Goal: Find specific page/section: Find specific page/section

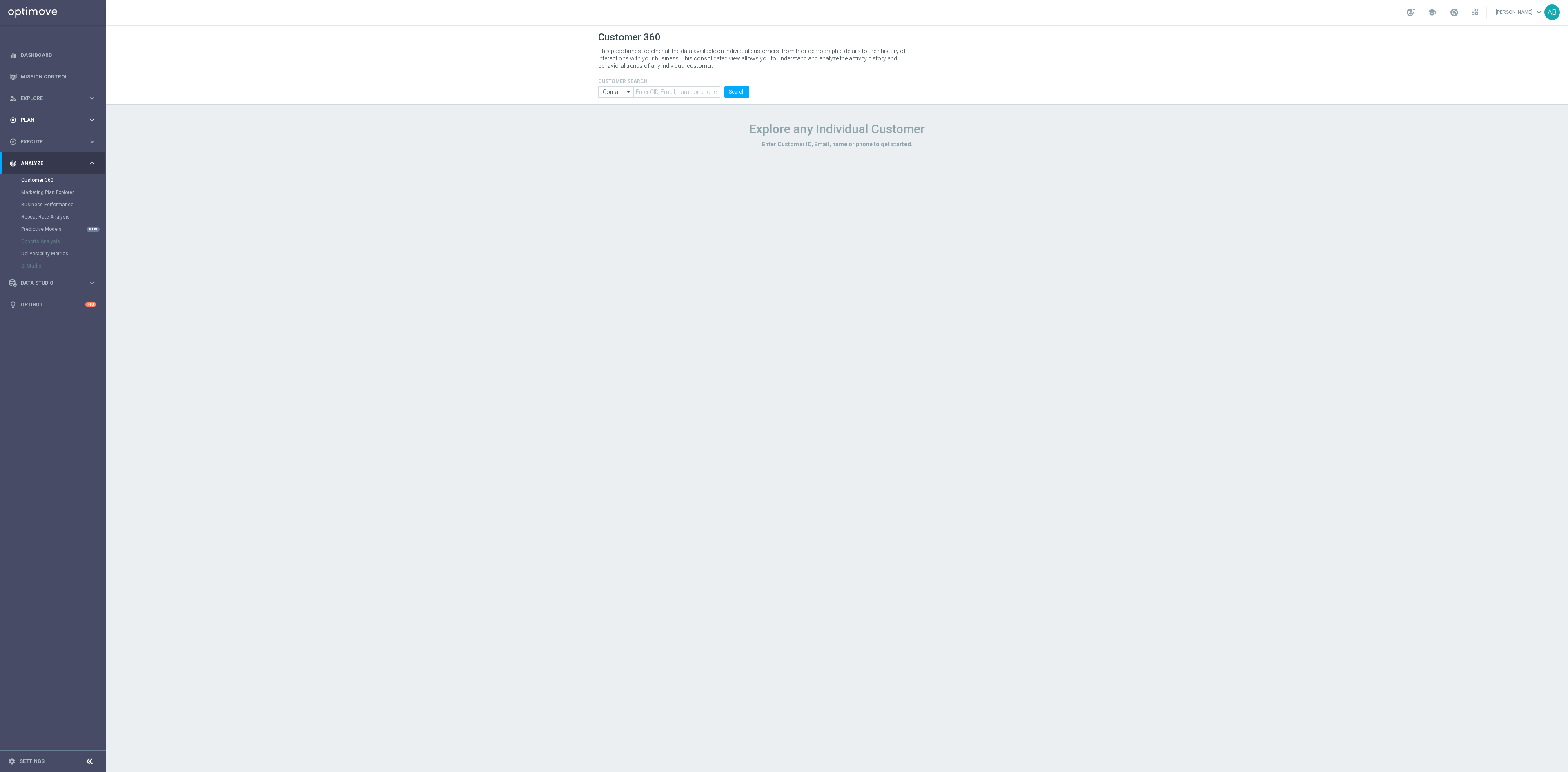
click at [49, 118] on span "Plan" at bounding box center [54, 120] width 68 height 5
click at [63, 82] on link "Mission Control" at bounding box center [58, 77] width 75 height 22
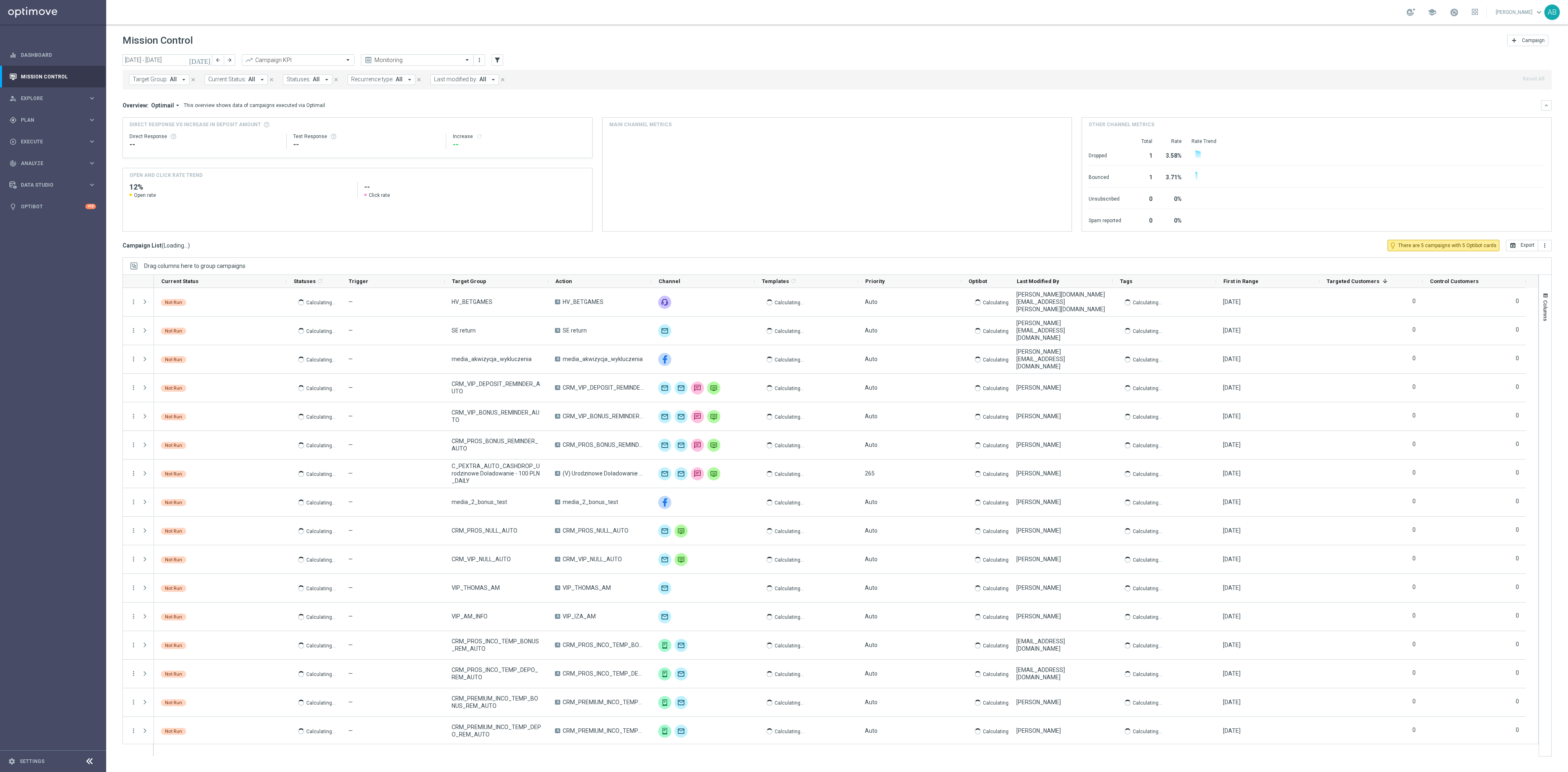
click at [161, 83] on span "Target Group:" at bounding box center [150, 79] width 35 height 7
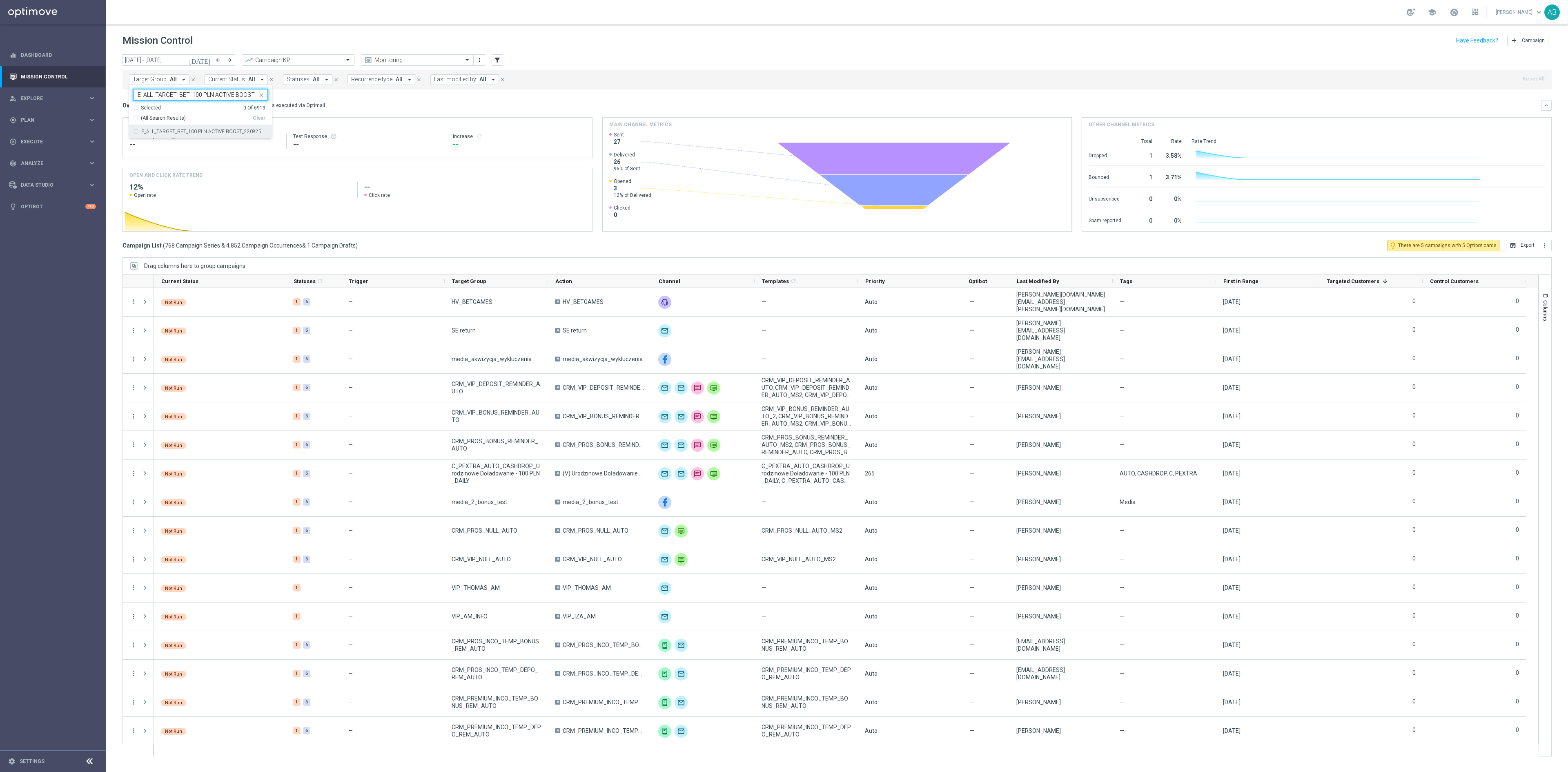
click at [182, 132] on label "E_ALL_TARGET_BET_100 PLN ACTIVE BOOST_220825" at bounding box center [201, 132] width 120 height 5
type input "E_ALL_TARGET_BET_100 PLN ACTIVE BOOST_220825"
click at [359, 101] on div "Overview: Optimail arrow_drop_down This overview shows data of campaigns execut…" at bounding box center [837, 105] width 1429 height 10
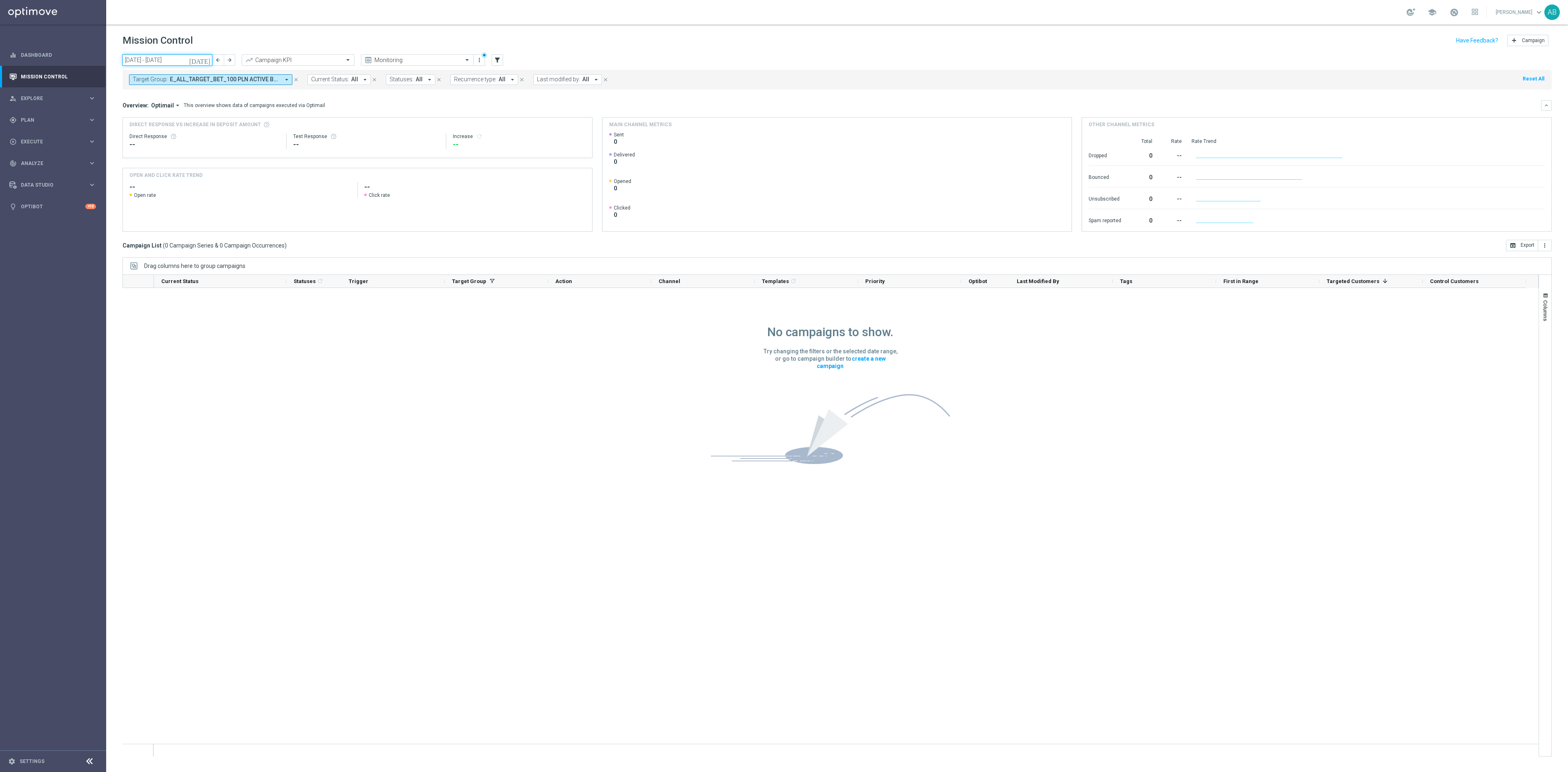
click at [177, 62] on input "[DATE] - [DATE]" at bounding box center [167, 60] width 90 height 12
click at [146, 59] on input "[DATE] - [DATE]" at bounding box center [167, 60] width 90 height 12
click at [229, 160] on span "31" at bounding box center [230, 158] width 13 height 13
type input "[DATE] - [DATE]"
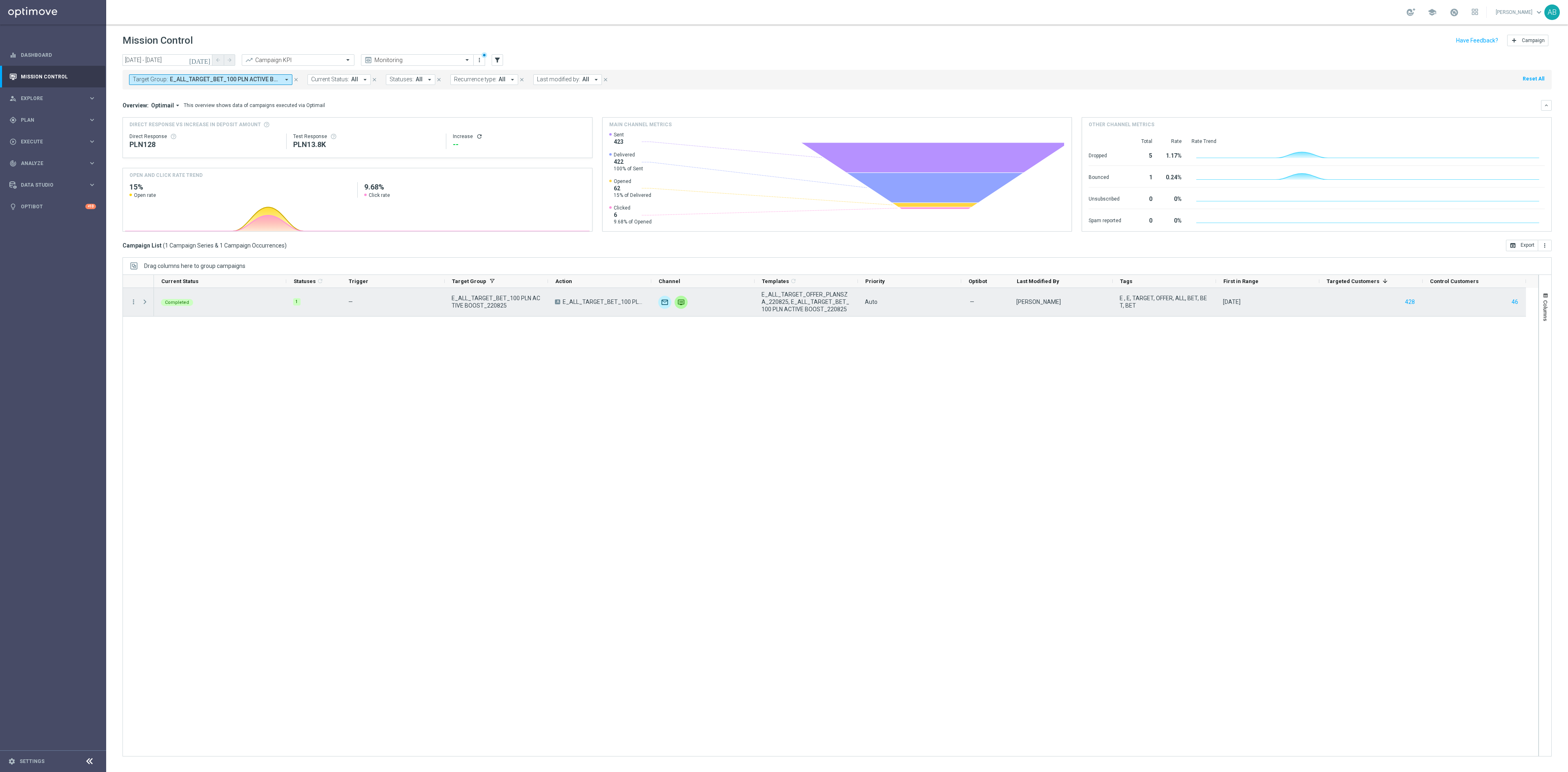
click at [144, 301] on span "Press SPACE to select this row." at bounding box center [145, 301] width 7 height 7
click at [0, 0] on span "Press SPACE to select this row." at bounding box center [0, 0] width 0 height 0
click at [146, 305] on span "Press SPACE to select this row." at bounding box center [145, 301] width 7 height 7
click at [130, 302] on div "more_vert" at bounding box center [130, 302] width 15 height 28
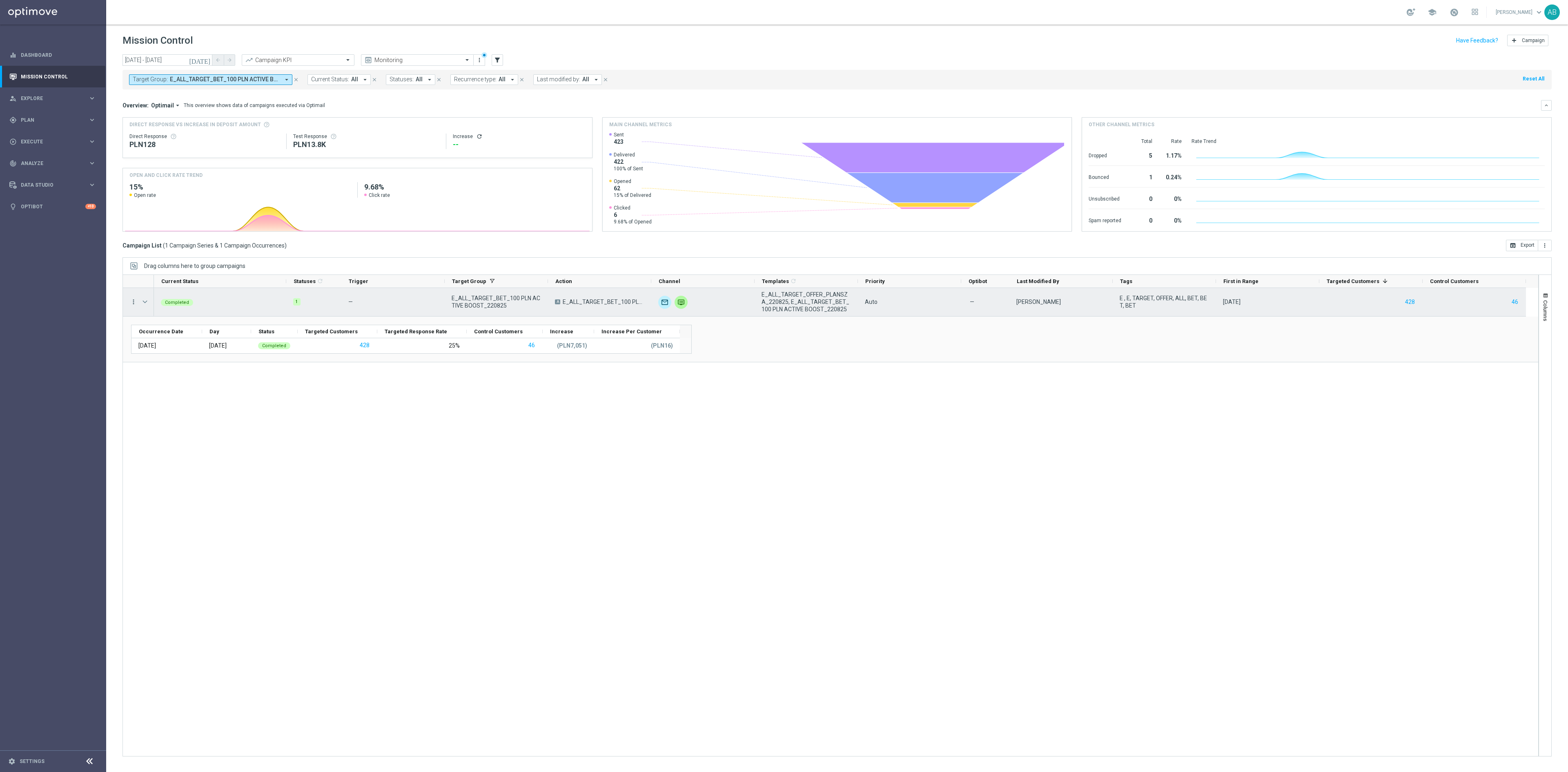
click at [132, 306] on icon "more_vert" at bounding box center [133, 302] width 7 height 7
click at [158, 322] on span "Campaign Metrics" at bounding box center [172, 320] width 43 height 5
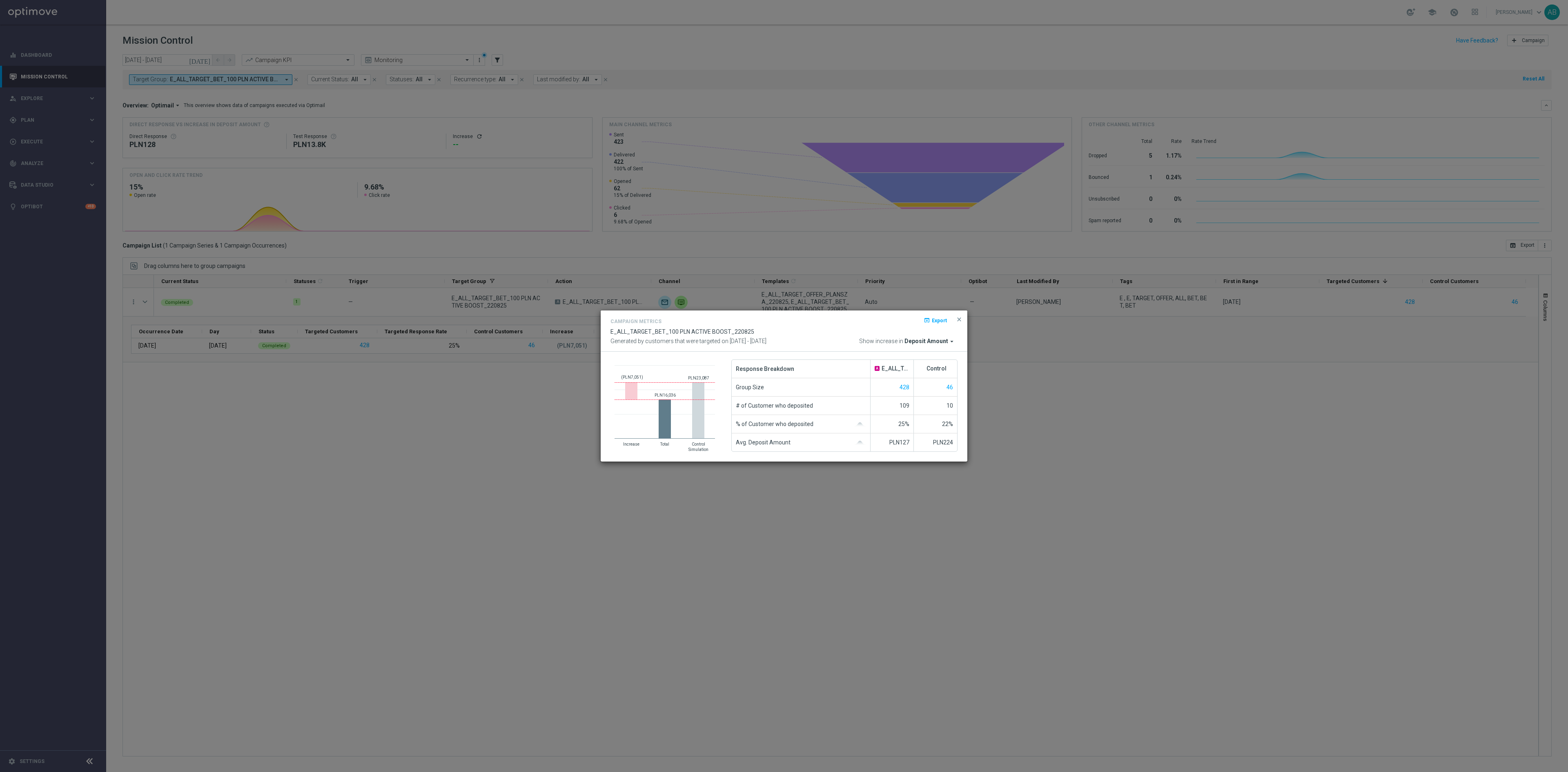
click at [364, 471] on modal-container "Campaign Metrics open_in_browser Export E_ALL_TARGET_BET_100 PLN ACTIVE BOOST_2…" at bounding box center [784, 386] width 1568 height 772
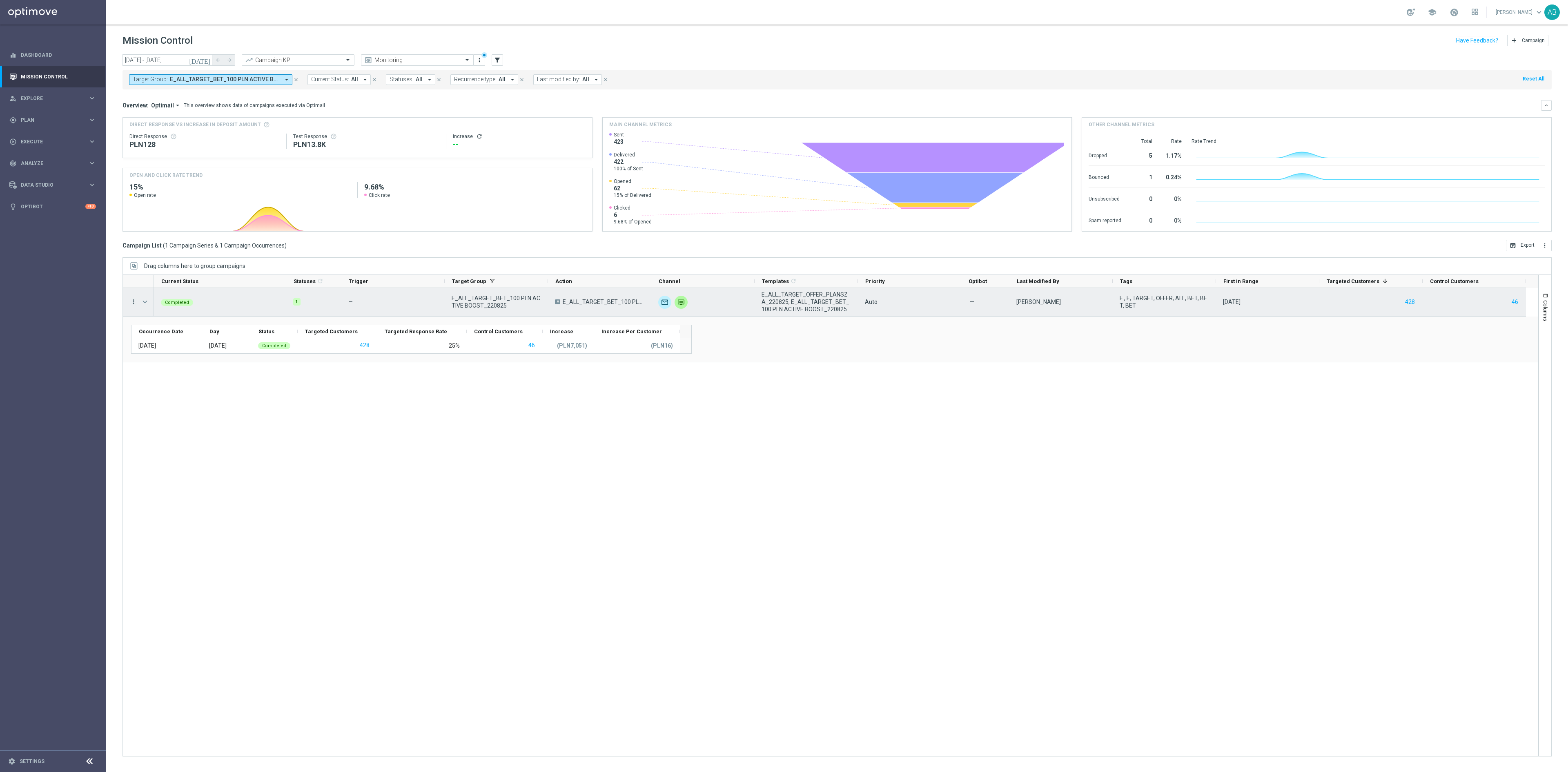
click at [131, 302] on icon "more_vert" at bounding box center [133, 302] width 7 height 7
click at [175, 332] on span "Channel Metrics" at bounding box center [169, 331] width 38 height 5
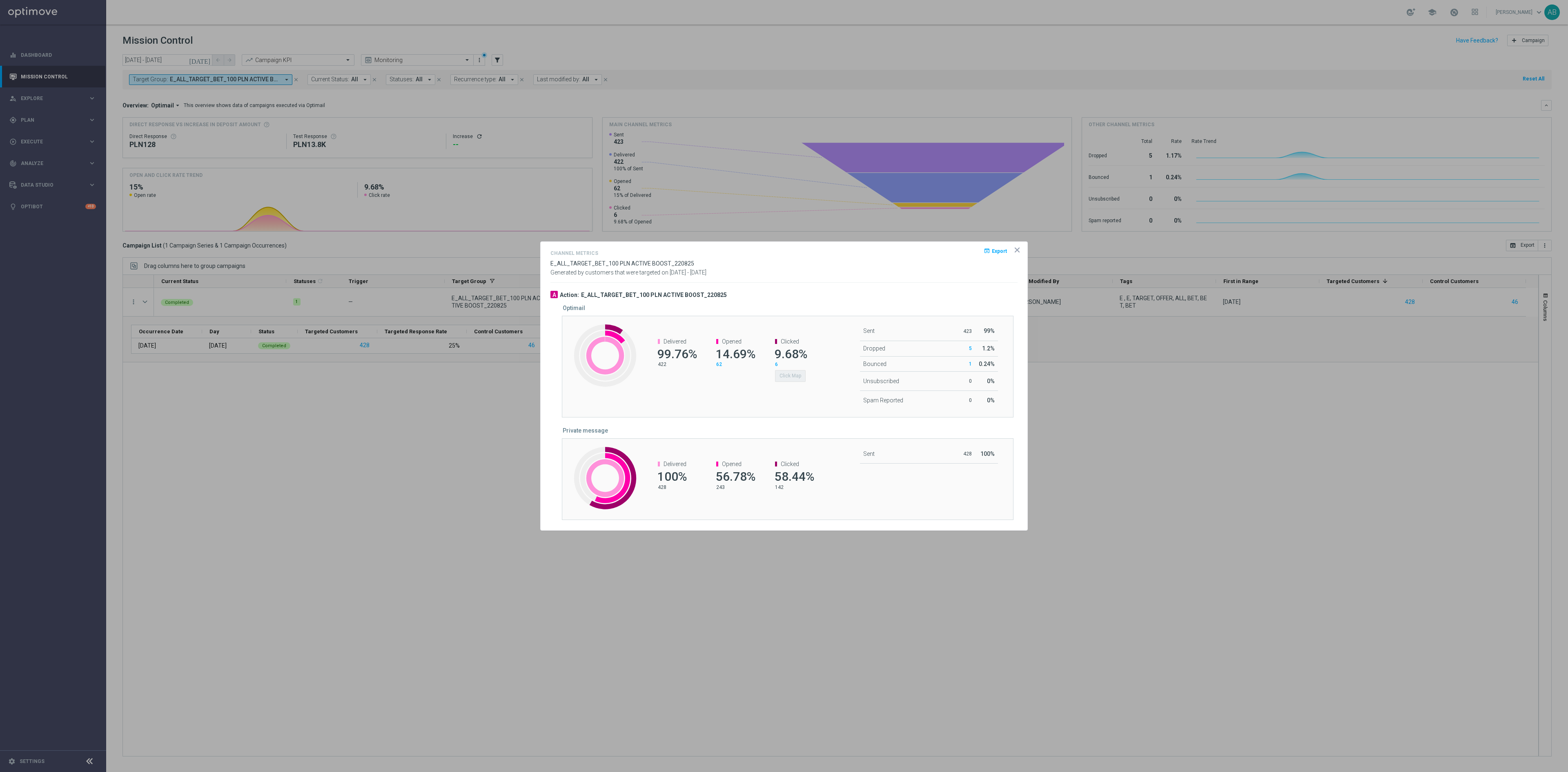
click at [257, 505] on div at bounding box center [784, 386] width 1568 height 772
click at [349, 481] on div at bounding box center [784, 386] width 1568 height 772
click at [1019, 248] on icon "icon" at bounding box center [1017, 250] width 8 height 8
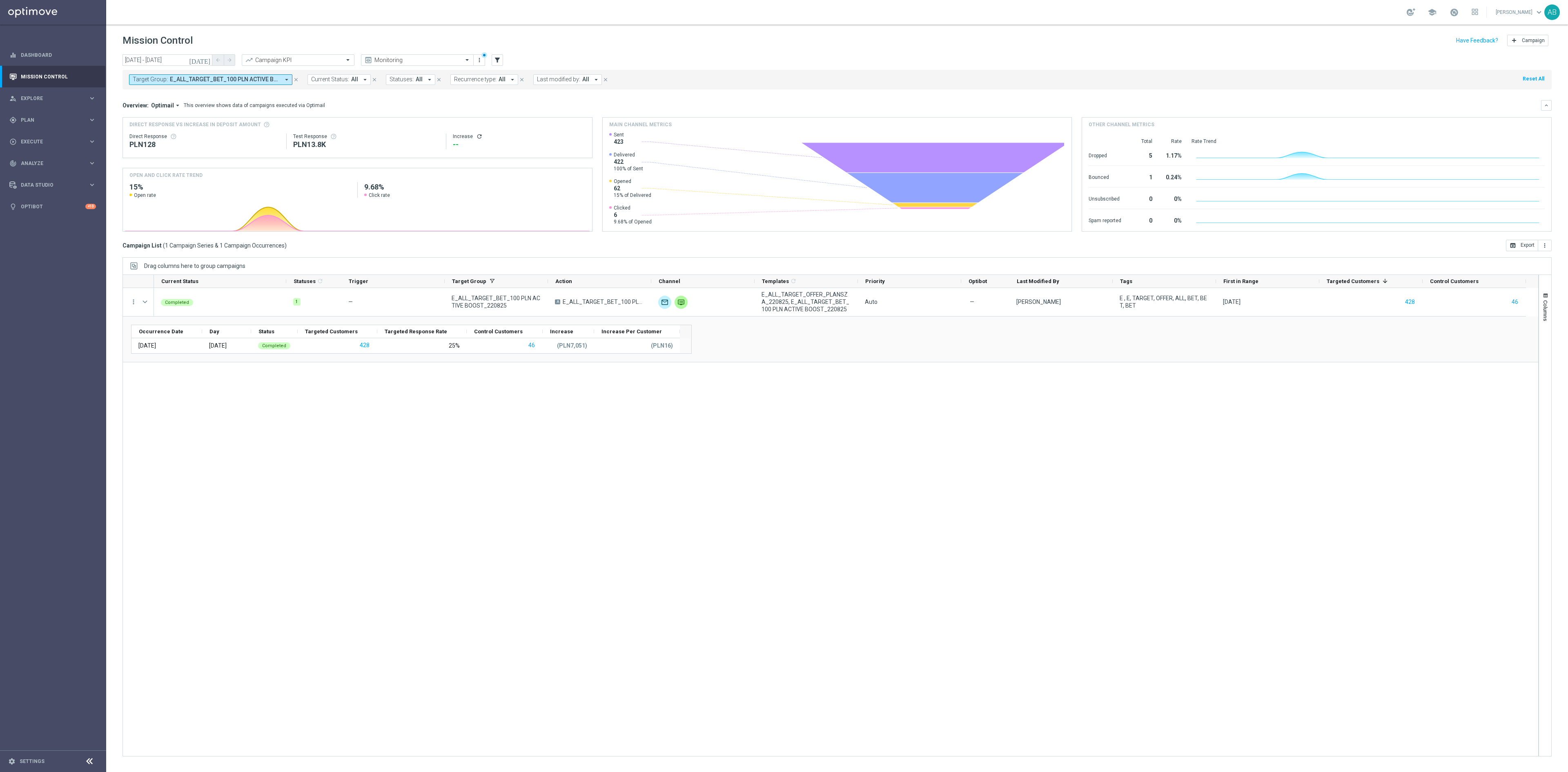
click at [229, 84] on button "Target Group: E_ALL_TARGET_BET_100 PLN ACTIVE BOOST_220825 arrow_drop_down" at bounding box center [211, 79] width 163 height 10
click at [225, 86] on div "Target Group: E_ALL_TARGET_BET_100 PLN ACTIVE BOOST_220825 arrow_drop_down clos…" at bounding box center [837, 80] width 1429 height 19
drag, startPoint x: 225, startPoint y: 86, endPoint x: 226, endPoint y: 82, distance: 4.1
click at [225, 85] on div "Target Group: E_ALL_TARGET_BET_100 PLN ACTIVE BOOST_220825 arrow_drop_down clos…" at bounding box center [837, 80] width 1429 height 19
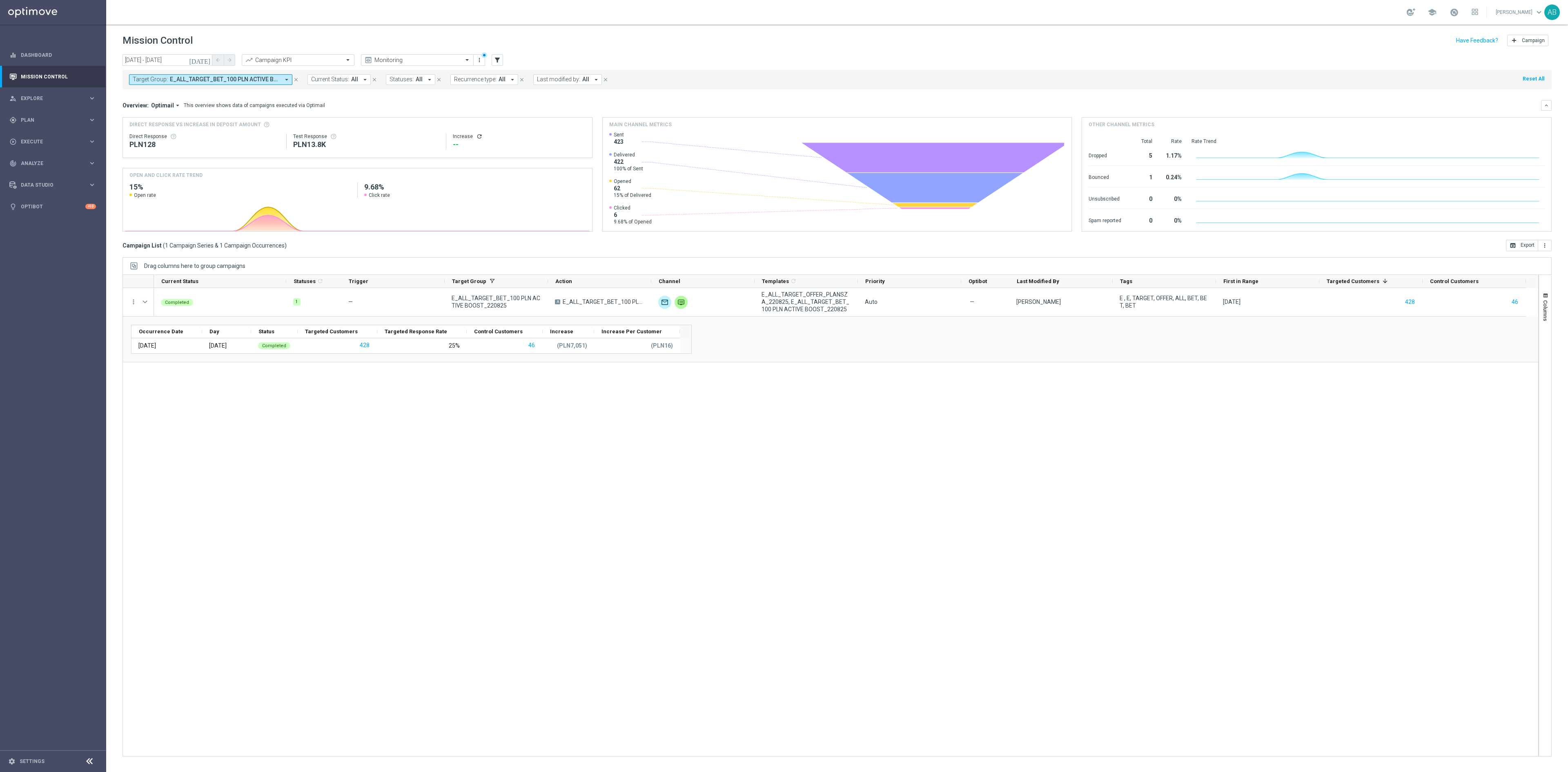
click at [226, 82] on span "E_ALL_TARGET_BET_100 PLN ACTIVE BOOST_220825" at bounding box center [225, 79] width 110 height 7
click at [260, 122] on div "Selected 1 Of 6919 (All) Clear" at bounding box center [200, 115] width 143 height 21
click at [0, 0] on div "Clear" at bounding box center [0, 0] width 0 height 0
click at [253, 98] on input "text" at bounding box center [197, 94] width 120 height 7
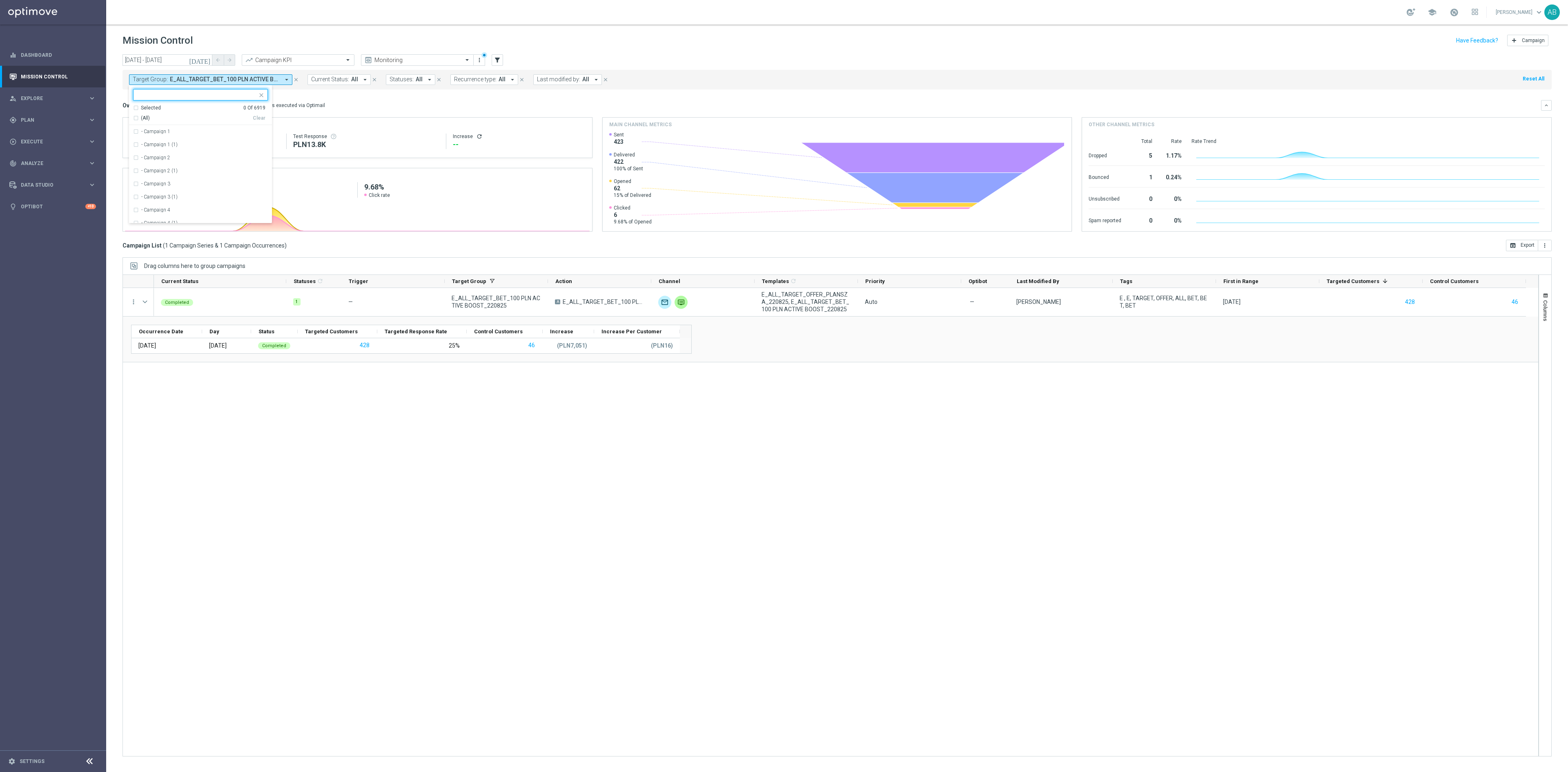
paste input "E_ALL_TARGET_ZBR_2DEPO 200 PLN PREV MONTH_220825"
click at [234, 136] on div "E_ALL_TARGET_ZBR_2DEPO 200 PLN PREV MONTH_220825" at bounding box center [200, 131] width 135 height 13
type input "E_ALL_TARGET_ZBR_2DEPO 200 PLN PREV MONTH_220825"
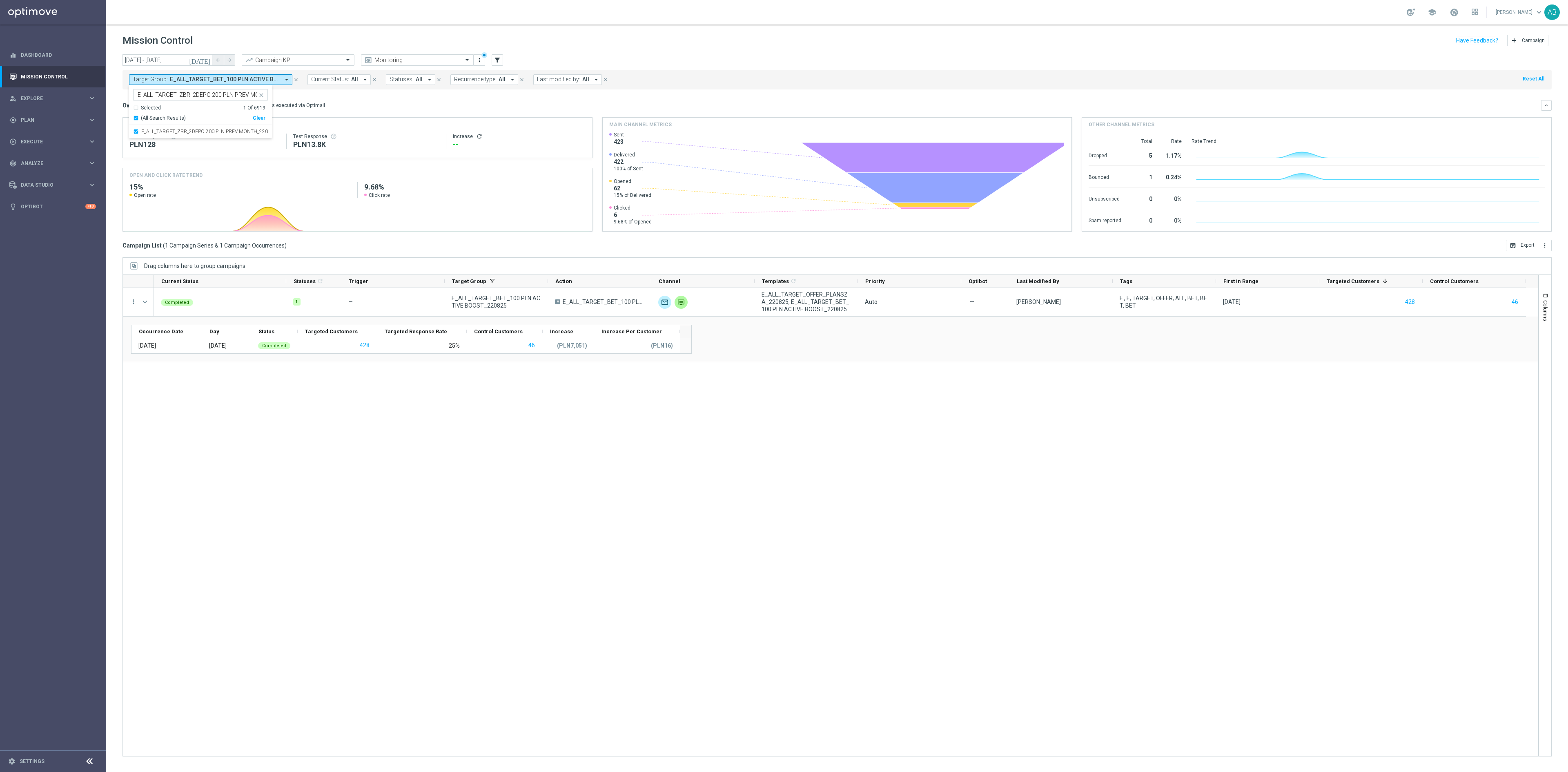
click at [361, 108] on div "Overview: Optimail arrow_drop_down This overview shows data of campaigns execut…" at bounding box center [831, 105] width 1418 height 7
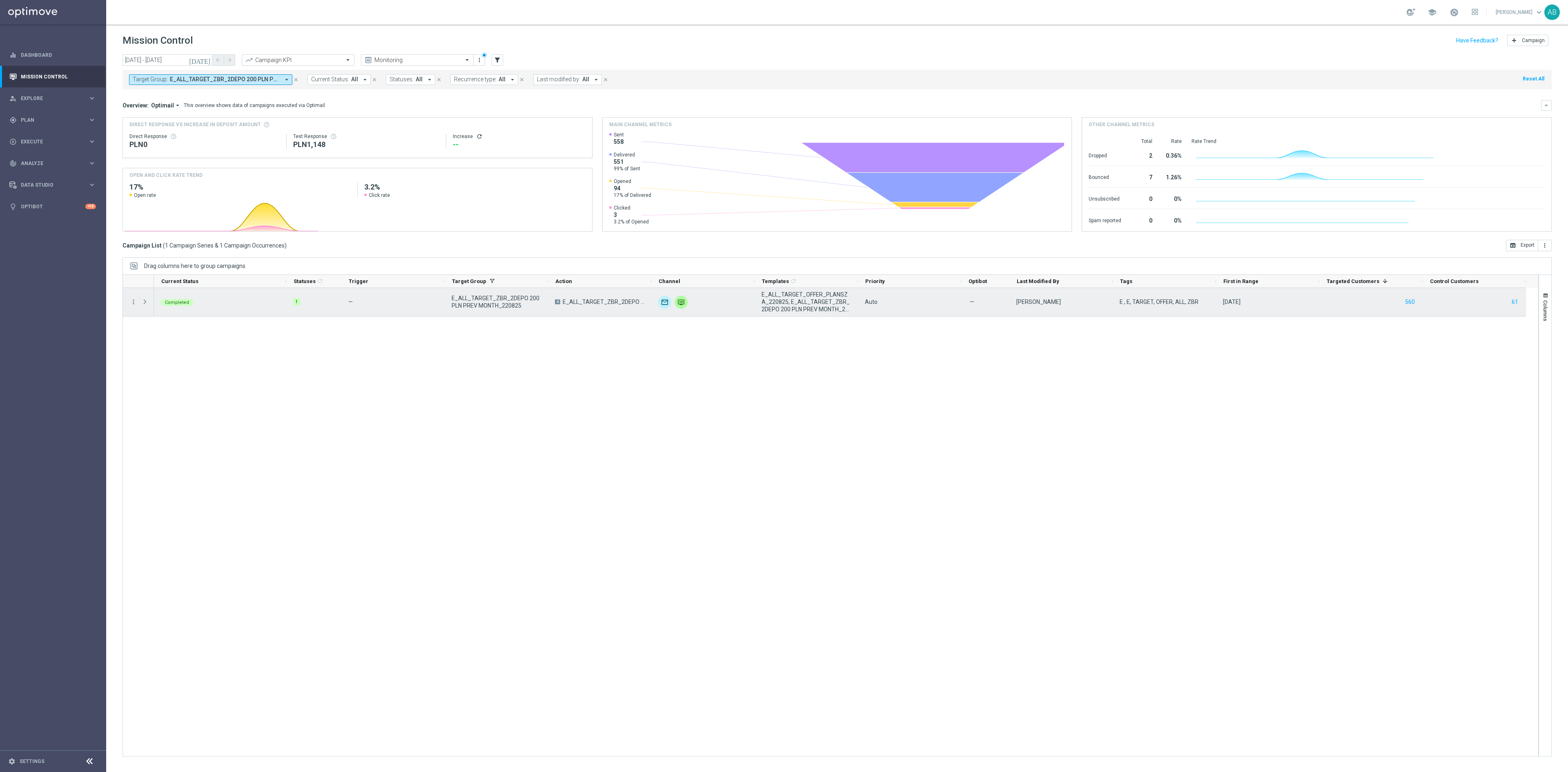
click at [132, 306] on icon "more_vert" at bounding box center [133, 302] width 7 height 7
click at [141, 322] on div "show_chart" at bounding box center [144, 320] width 12 height 5
click at [133, 304] on icon "more_vert" at bounding box center [133, 302] width 7 height 7
click at [142, 321] on icon "show_chart" at bounding box center [144, 320] width 5 height 5
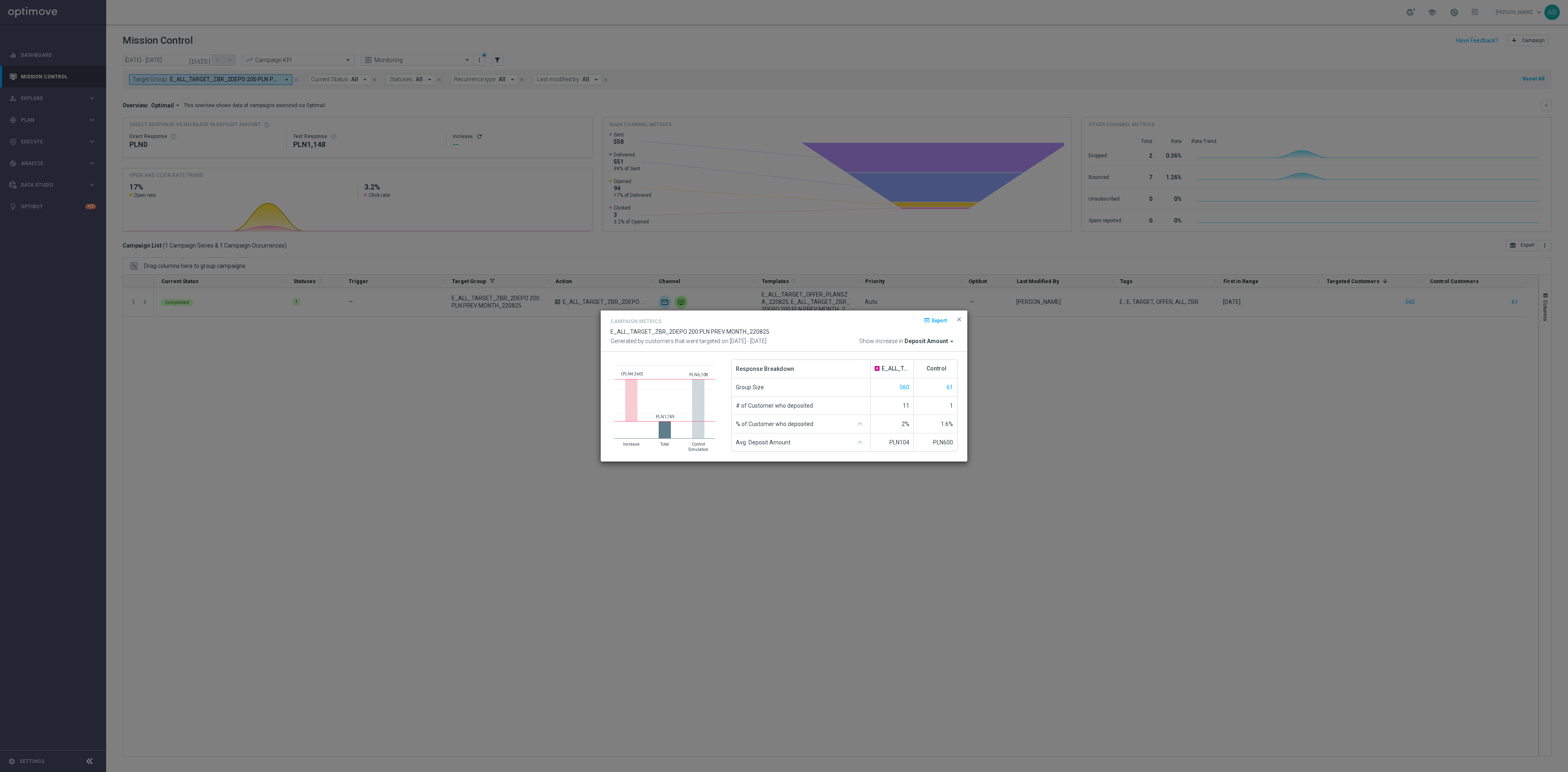
click at [201, 346] on modal-container "Campaign Metrics open_in_browser Export E_ALL_TARGET_ZBR_2DEPO 200 PLN PREV MON…" at bounding box center [784, 386] width 1568 height 772
click at [201, 346] on div "Completed 1 — E_ALL_TARGET_ZBR_2DEPO 200 PLN PREV MONTH_220825 A E_ALL_TARGET_Z…" at bounding box center [846, 522] width 1384 height 468
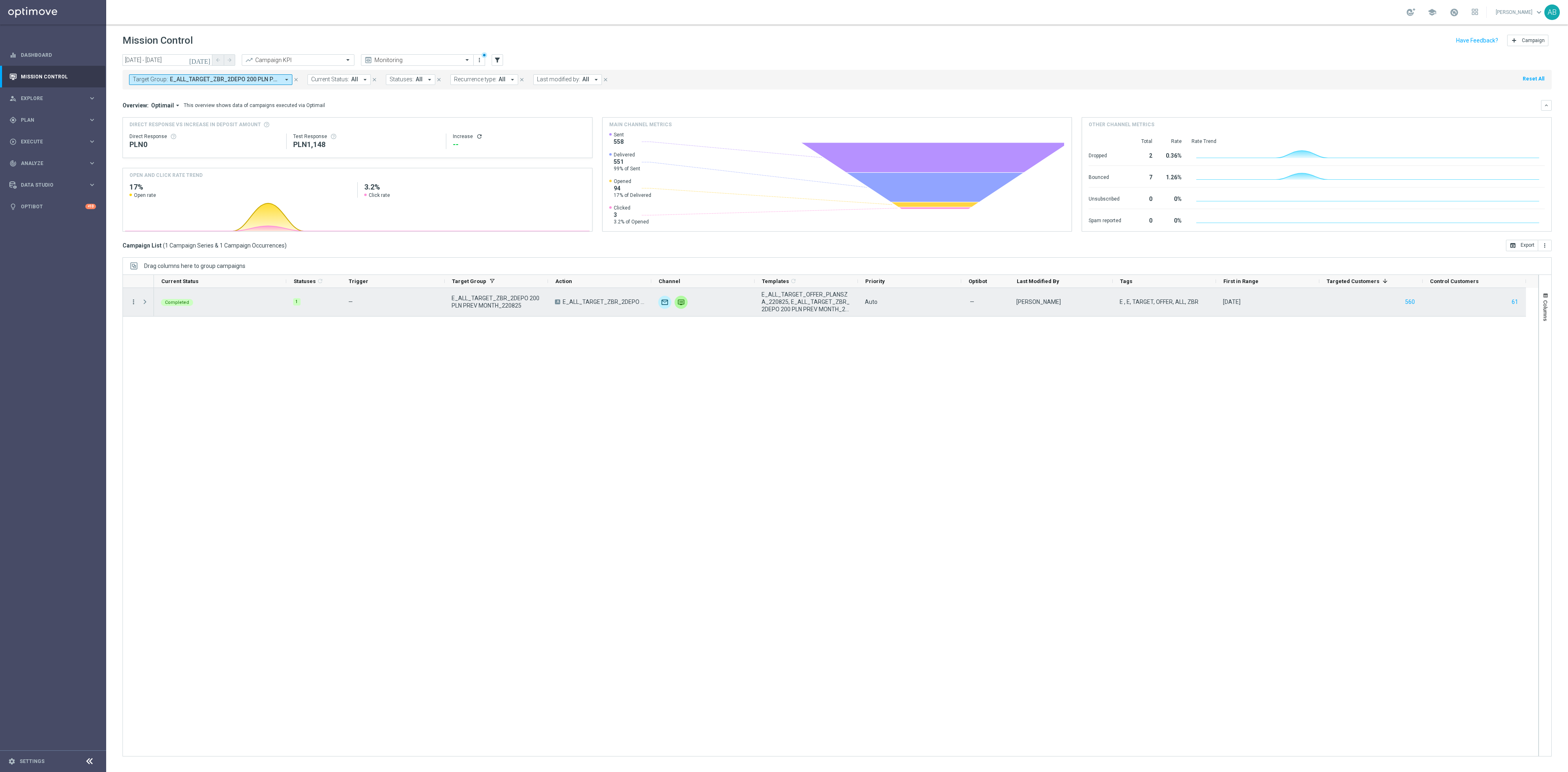
click at [131, 306] on icon "more_vert" at bounding box center [133, 302] width 7 height 7
click at [167, 330] on span "Channel Metrics" at bounding box center [169, 331] width 38 height 5
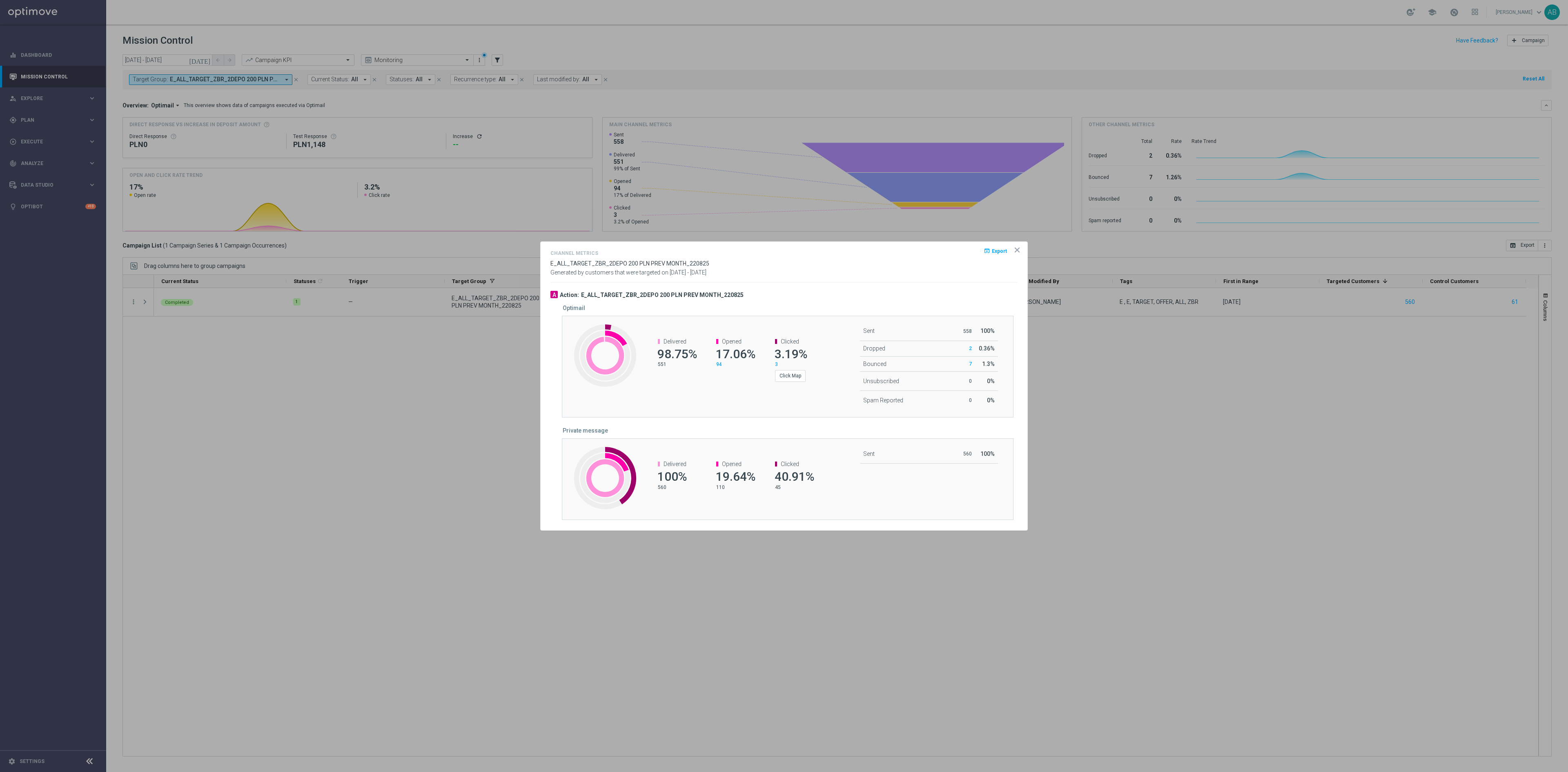
click at [1017, 247] on icon "icon" at bounding box center [1017, 250] width 8 height 8
click at [1017, 247] on div "Campaign List ( 1 Campaign Series & 1 Campaign Occurrences ) open_in_browser Ex…" at bounding box center [837, 245] width 1429 height 12
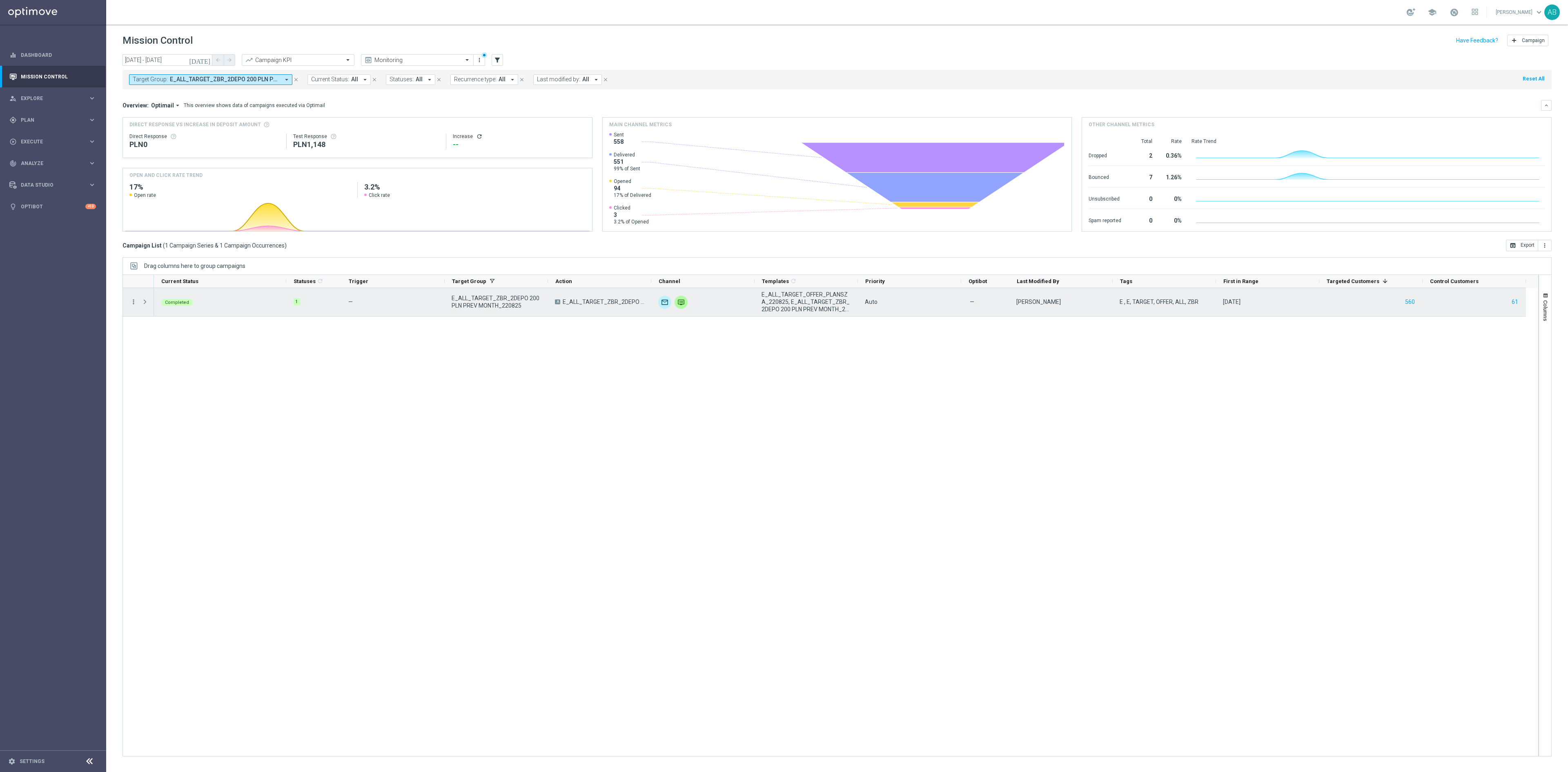
click at [132, 304] on icon "more_vert" at bounding box center [133, 302] width 7 height 7
click at [149, 330] on div "send" at bounding box center [144, 331] width 12 height 5
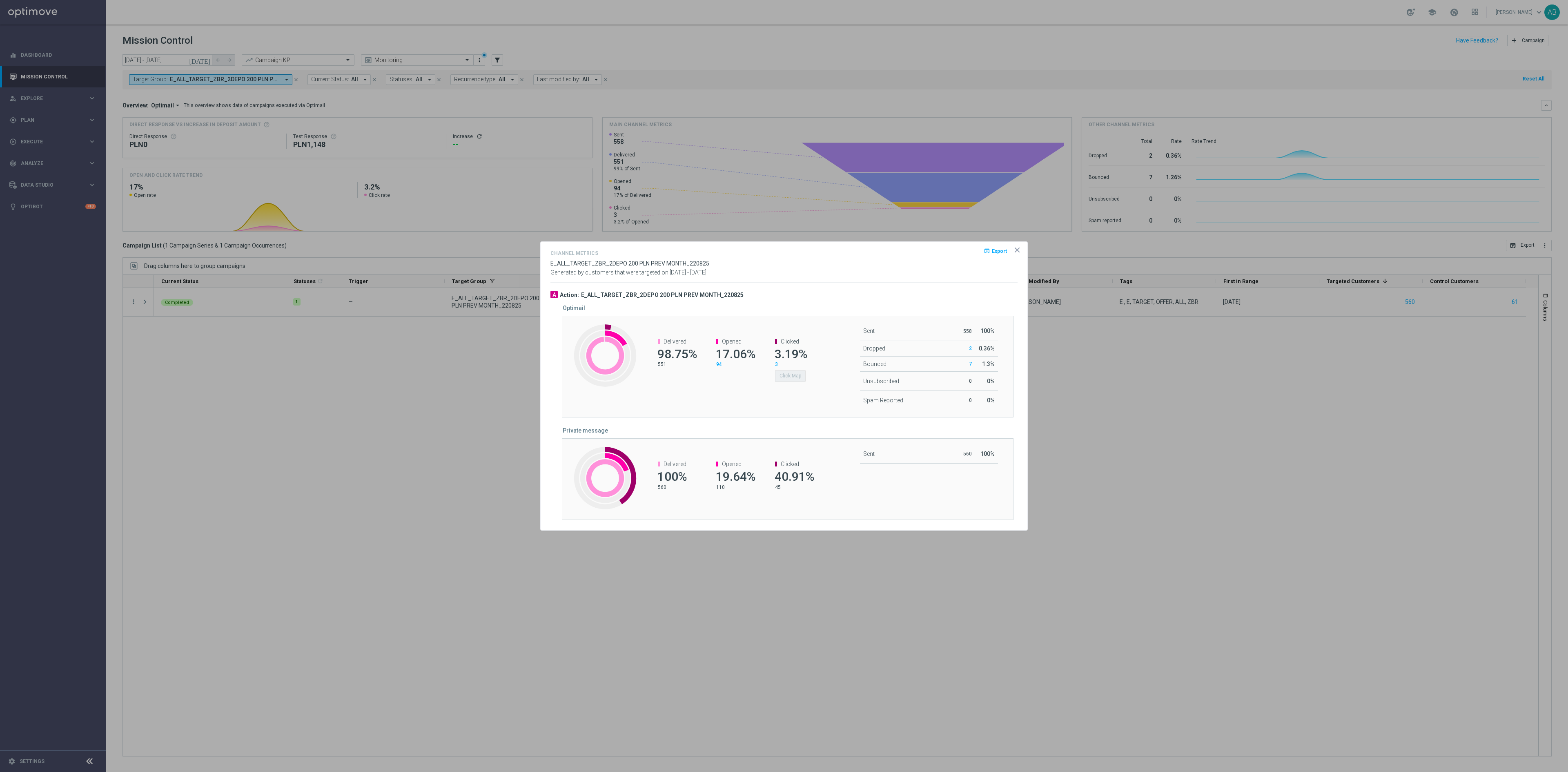
click at [1017, 248] on icon "icon" at bounding box center [1017, 250] width 4 height 4
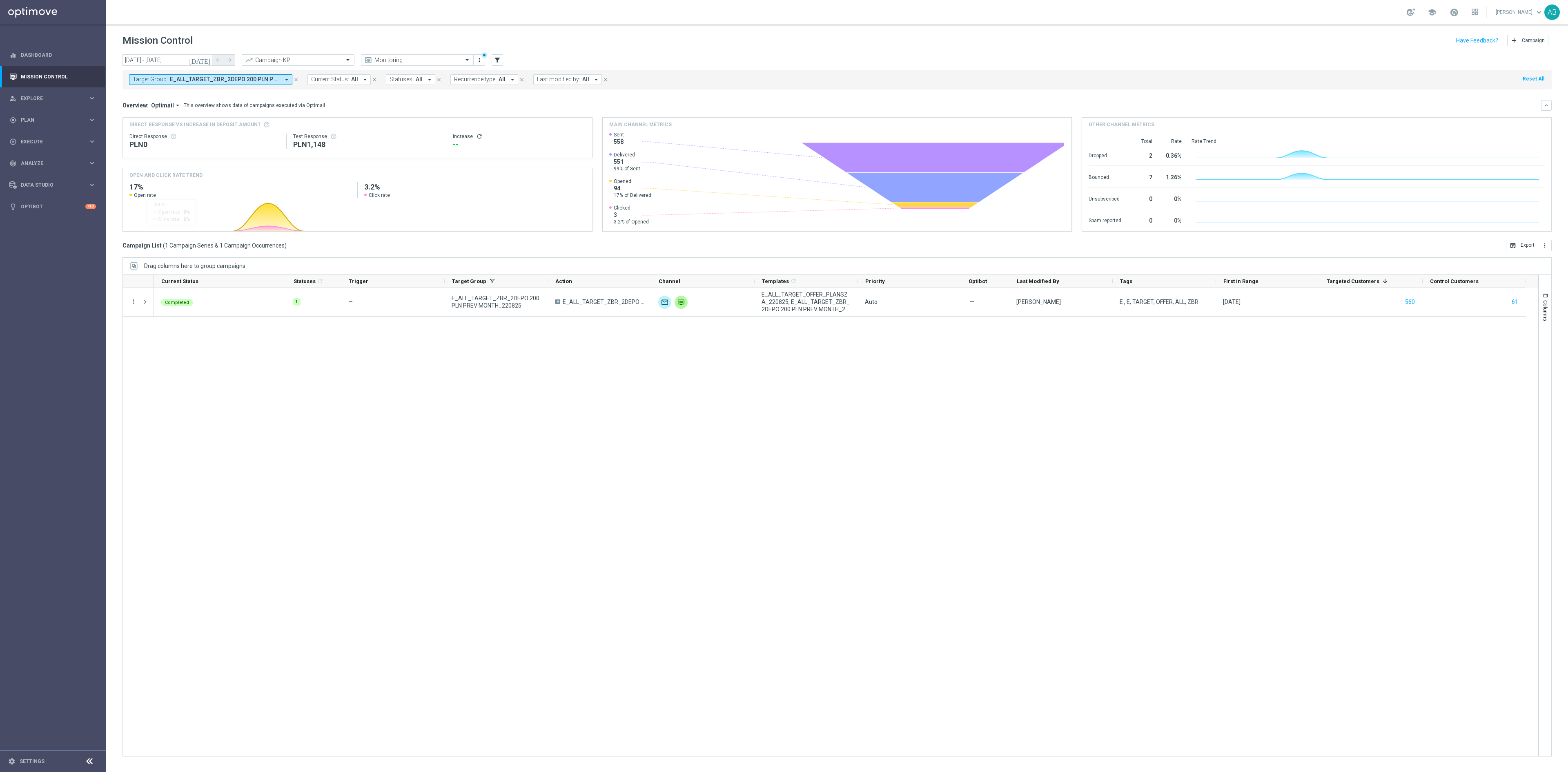
click at [242, 83] on span "E_ALL_TARGET_ZBR_2DEPO 200 PLN PREV MONTH_220825" at bounding box center [225, 79] width 110 height 7
click at [0, 0] on div "Clear" at bounding box center [0, 0] width 0 height 0
click at [247, 94] on input "text" at bounding box center [197, 94] width 120 height 7
paste input "E_ALL_TARGET_ZBR_1DEPO 200 PLN PREV MONTH_220825"
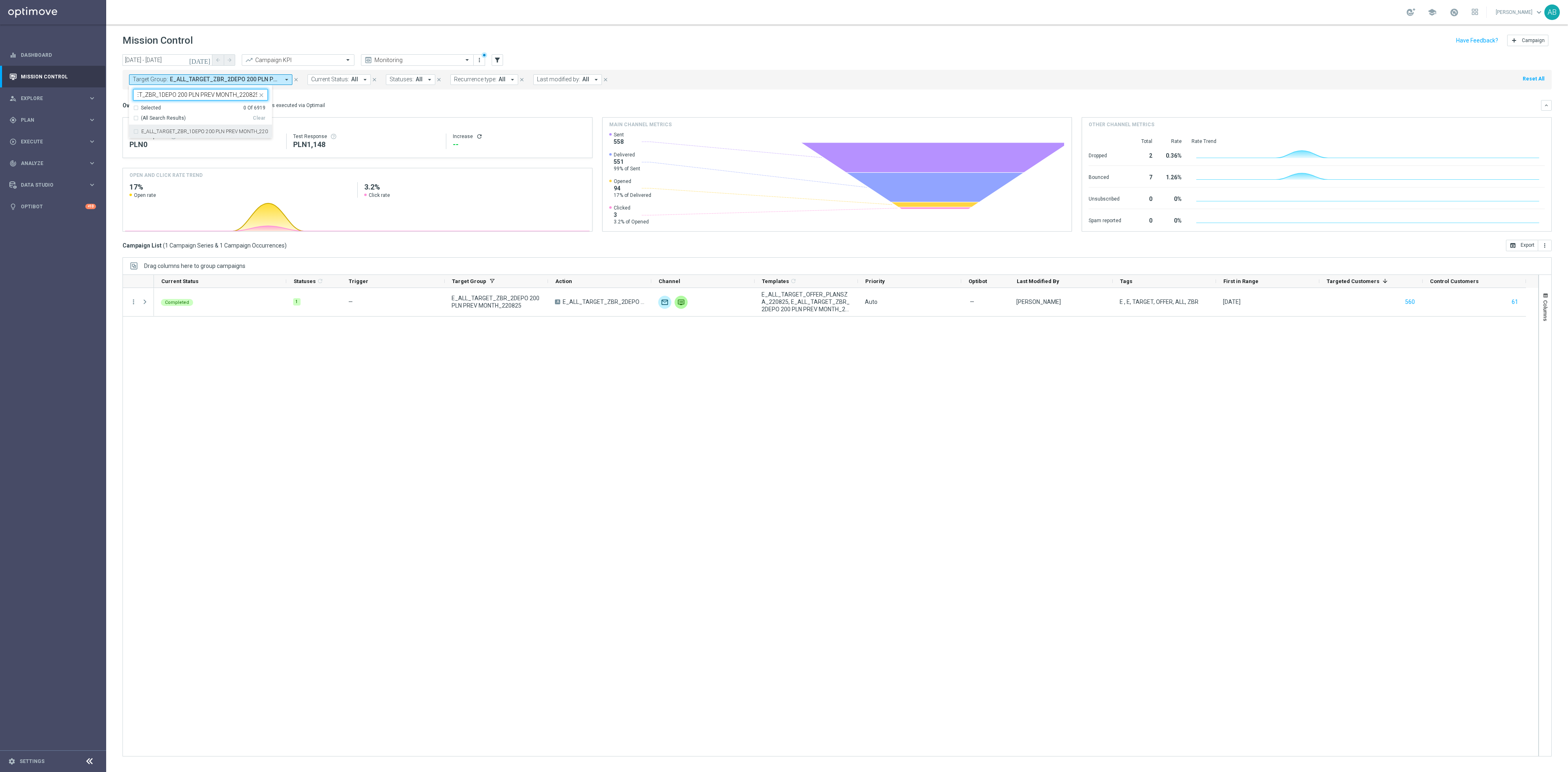
click at [243, 138] on div "E_ALL_TARGET_ZBR_1DEPO 200 PLN PREV MONTH_220825" at bounding box center [200, 131] width 135 height 13
type input "E_ALL_TARGET_ZBR_1DEPO 200 PLN PREV MONTH_220825"
click at [256, 373] on div "Completed 1 — E_ALL_TARGET_ZBR_2DEPO 200 PLN PREV MONTH_220825 A E_ALL_TARGET_Z…" at bounding box center [846, 522] width 1384 height 468
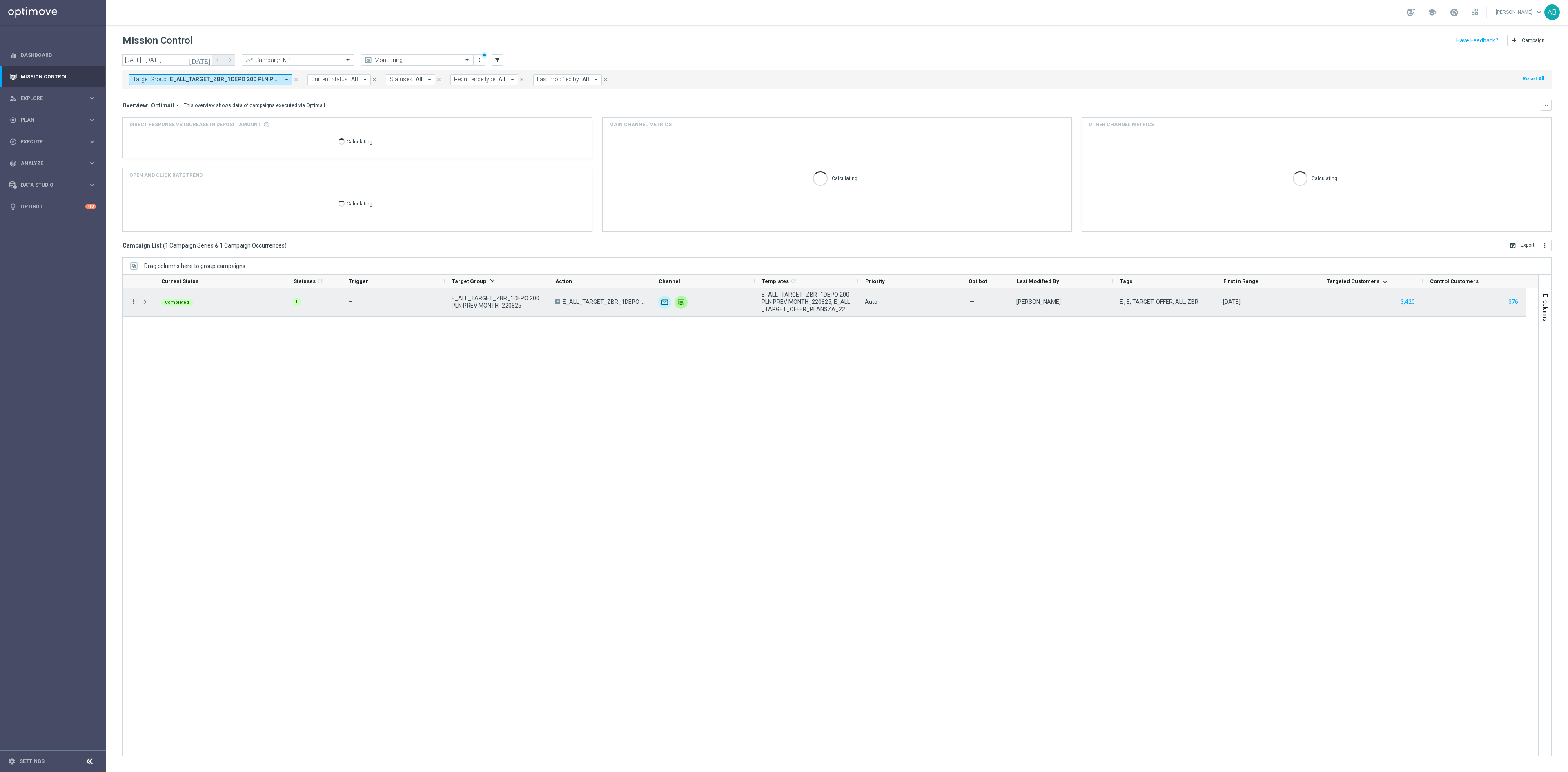
click at [133, 306] on icon "more_vert" at bounding box center [133, 302] width 7 height 7
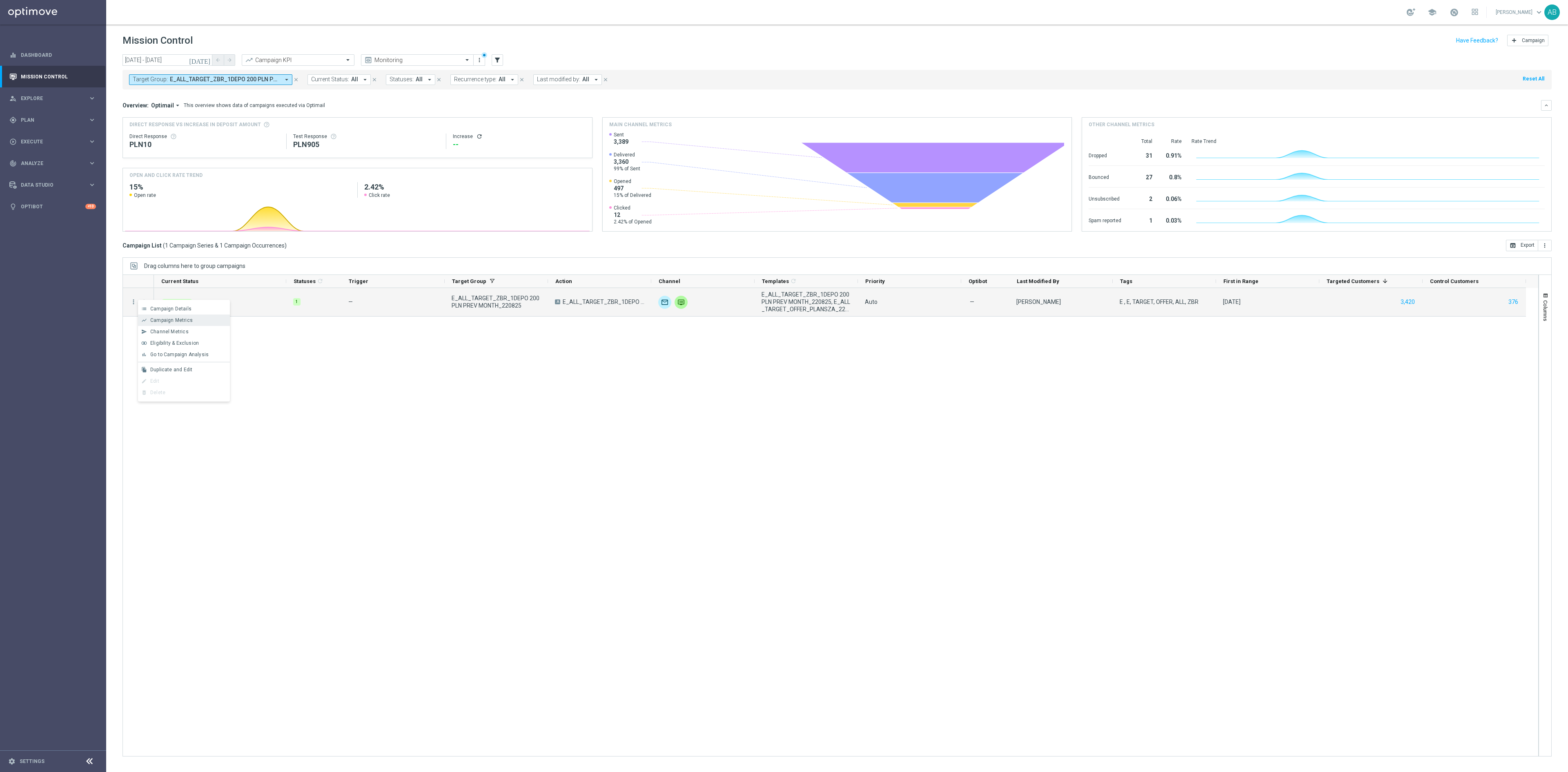
click at [162, 320] on span "Campaign Metrics" at bounding box center [172, 320] width 43 height 5
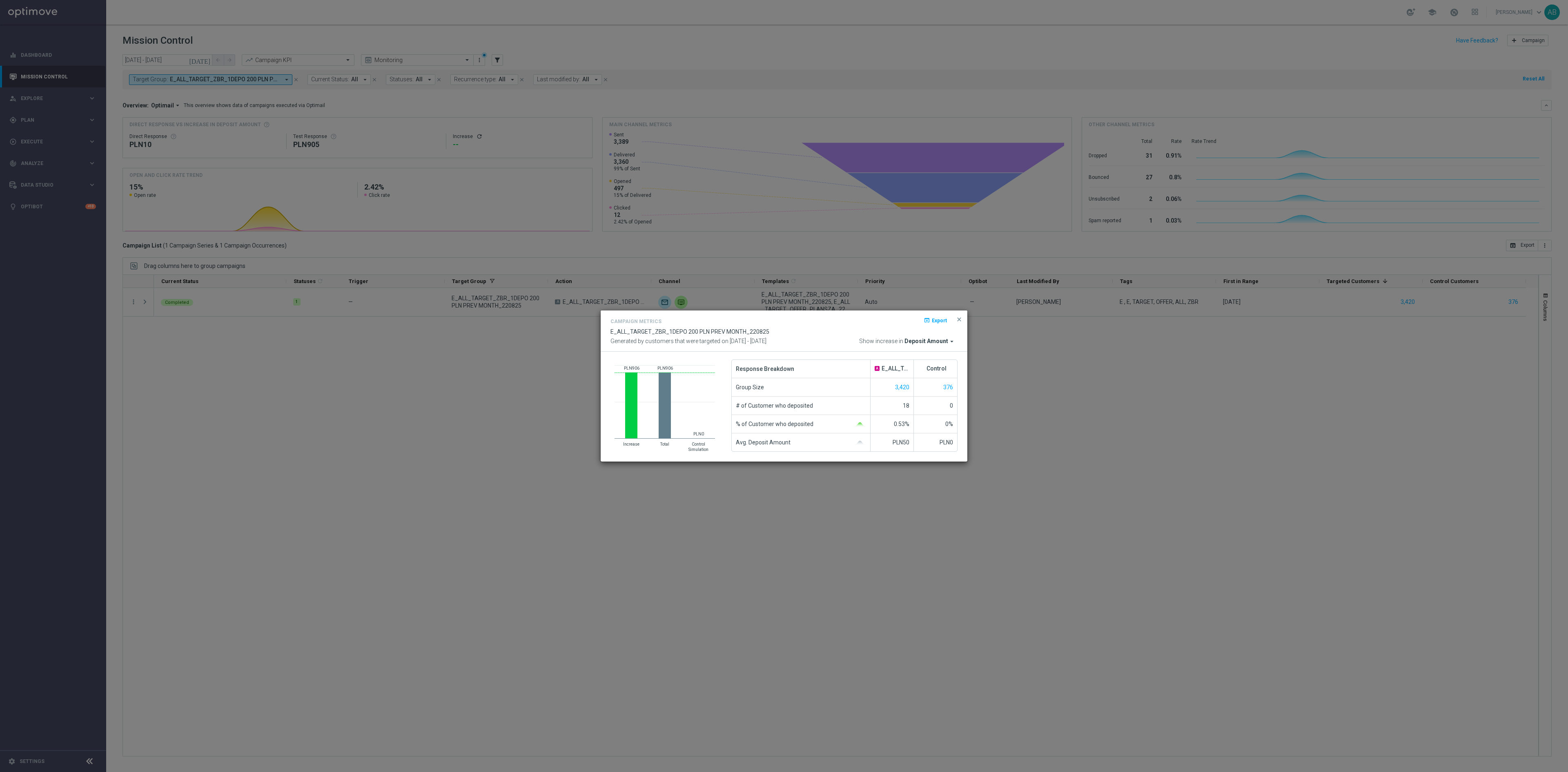
click at [181, 429] on modal-container "Campaign Metrics open_in_browser Export E_ALL_TARGET_ZBR_1DEPO 200 PLN PREV MON…" at bounding box center [784, 386] width 1568 height 772
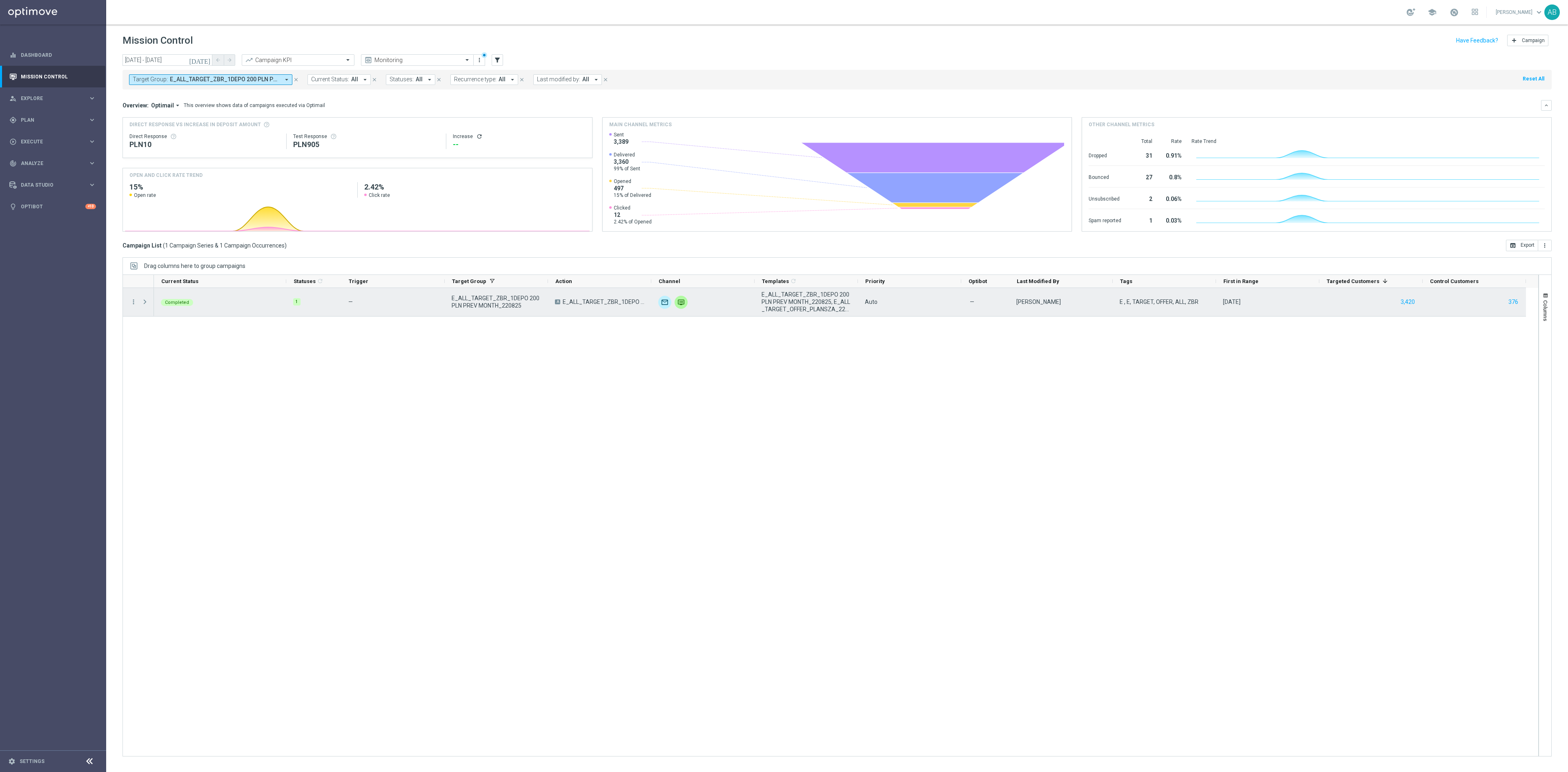
click at [128, 299] on div "more_vert" at bounding box center [130, 302] width 15 height 28
click at [135, 301] on icon "more_vert" at bounding box center [133, 302] width 7 height 7
click at [162, 335] on div "send Channel Metrics" at bounding box center [184, 331] width 92 height 12
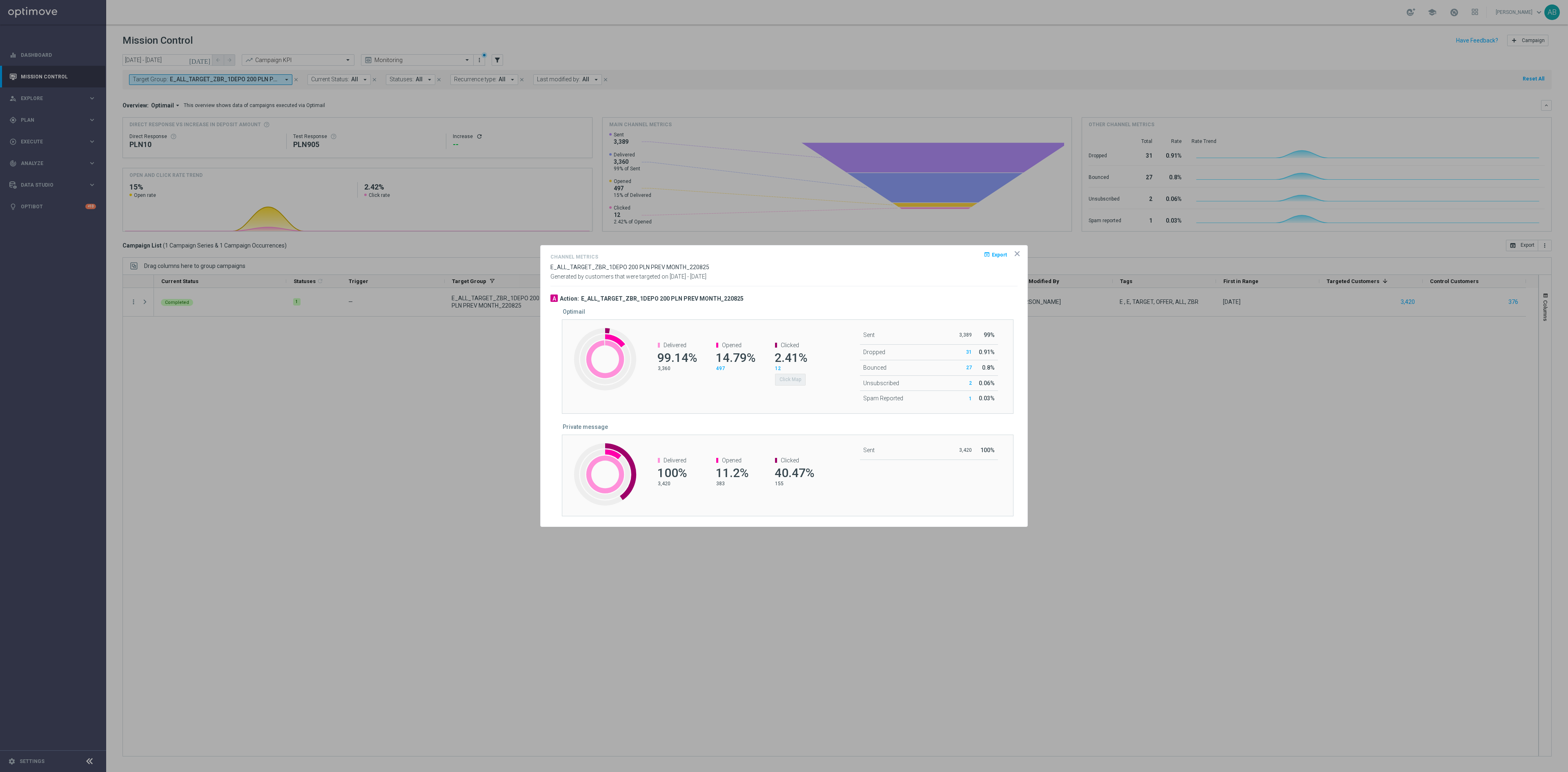
click at [255, 432] on div at bounding box center [784, 386] width 1568 height 772
click at [1018, 255] on icon "icon" at bounding box center [1017, 253] width 8 height 8
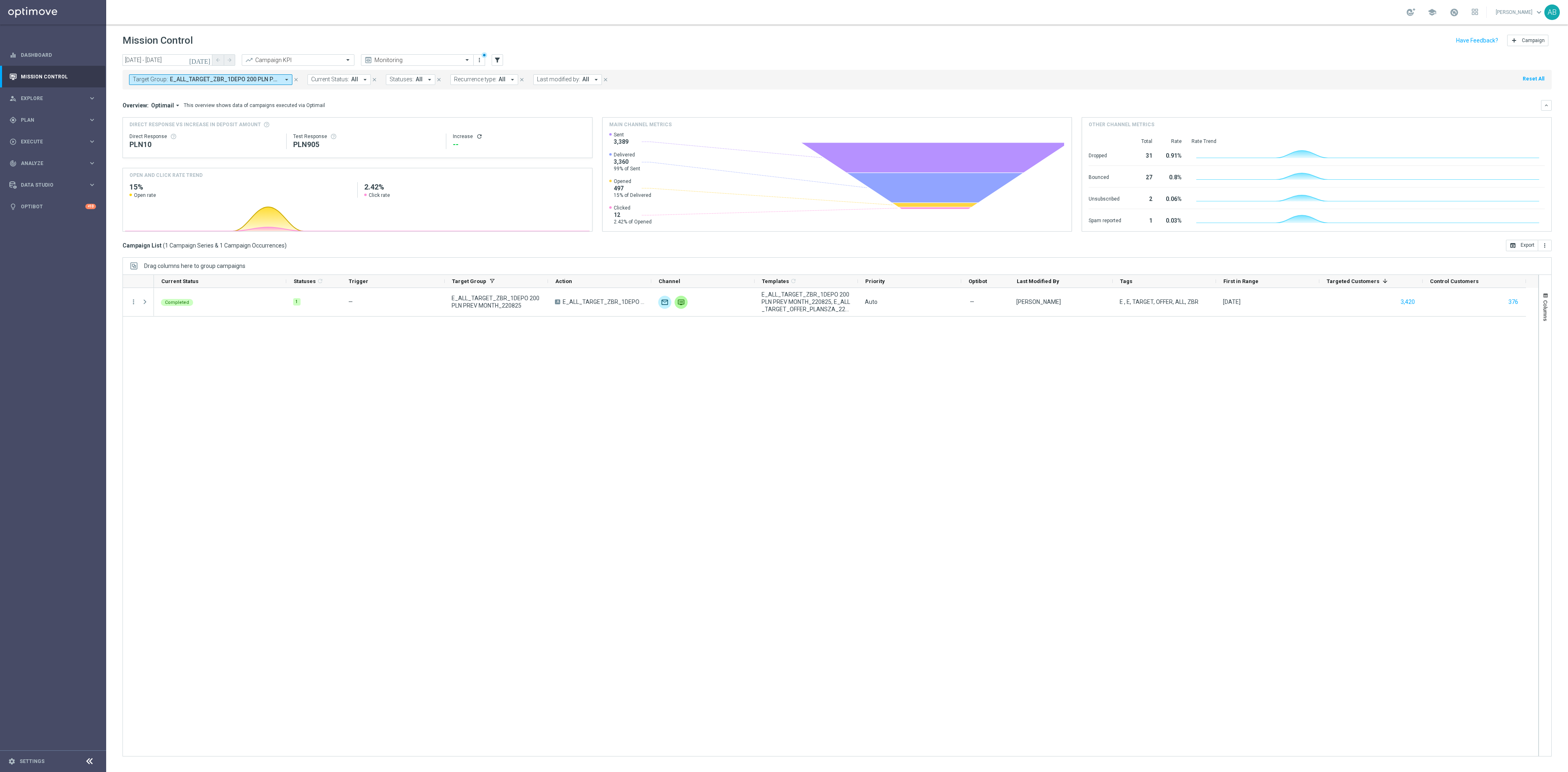
click at [229, 74] on button "Target Group: E_ALL_TARGET_ZBR_1DEPO 200 PLN PREV MONTH_220825 arrow_drop_down" at bounding box center [211, 79] width 163 height 10
click at [0, 0] on div "Clear" at bounding box center [0, 0] width 0 height 0
click at [247, 93] on input "text" at bounding box center [197, 94] width 120 height 7
paste input "E_ALL_TARGET_DEPO_3DEPO 200 PLN PREV MONTH_220825"
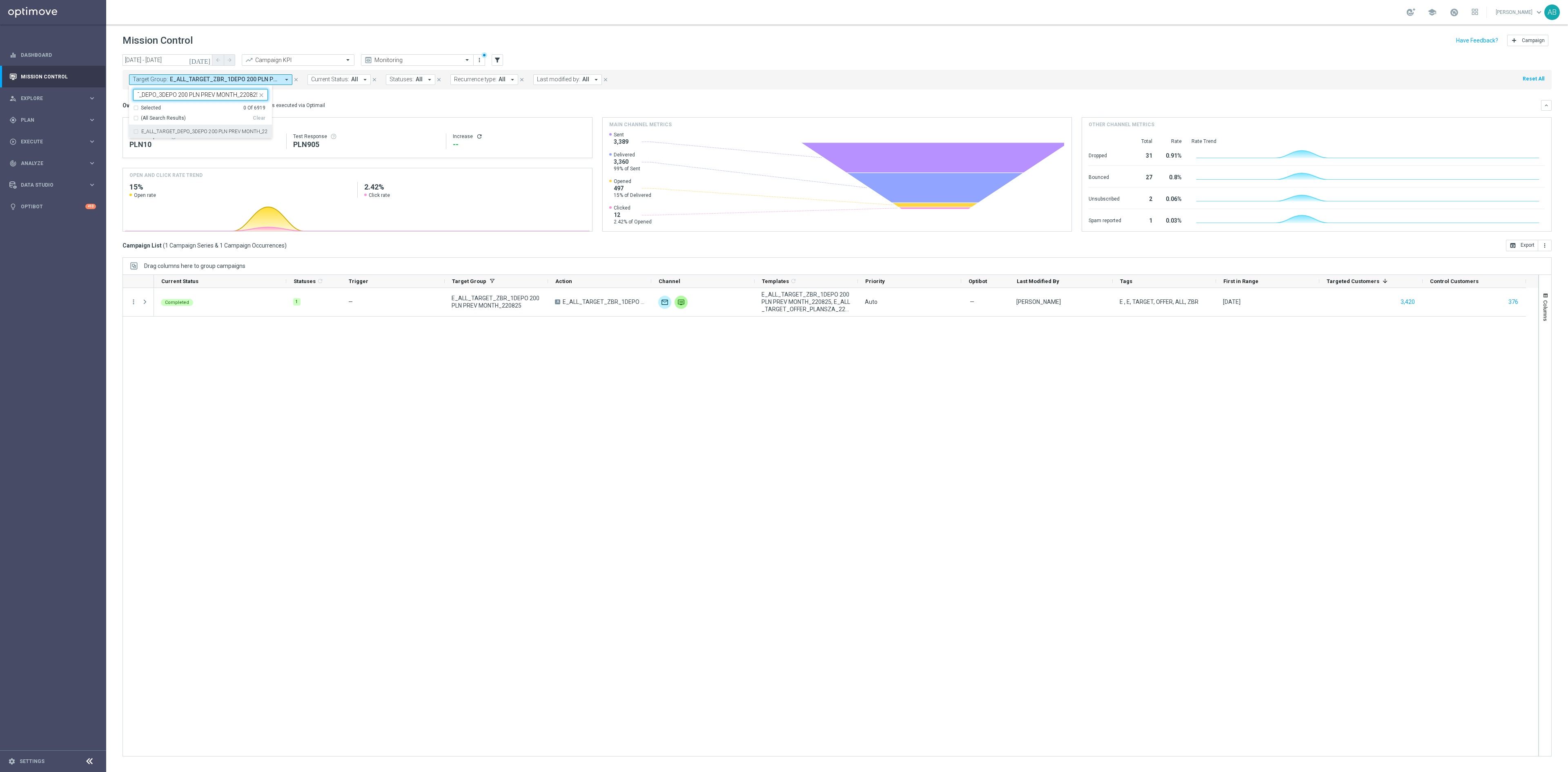
click at [209, 131] on label "E_ALL_TARGET_DEPO_3DEPO 200 PLN PREV MONTH_220825" at bounding box center [205, 132] width 127 height 5
type input "E_ALL_TARGET_DEPO_3DEPO 200 PLN PREV MONTH_220825"
click at [263, 349] on div "Completed 1 — E_ALL_TARGET_ZBR_1DEPO 200 PLN PREV MONTH_220825 A E_ALL_TARGET_Z…" at bounding box center [846, 522] width 1384 height 468
click at [263, 349] on div "Completed 1 — E_ALL_TARGET_ZBR_1DEPO 200 PLN PREV MONTH_220825 A E_ALL_TARGET_Z…" at bounding box center [846, 522] width 1384 height 468
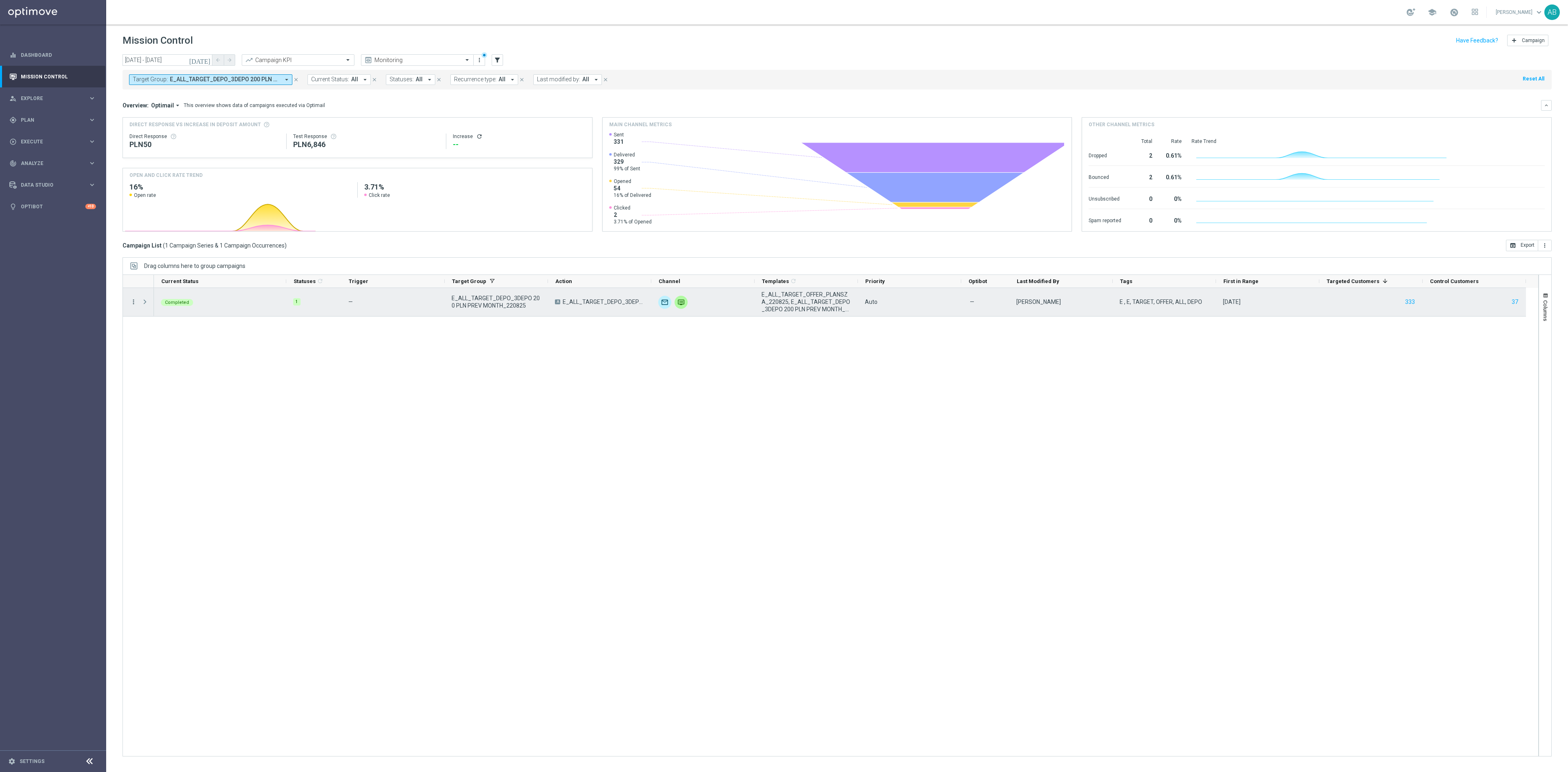
click at [132, 306] on icon "more_vert" at bounding box center [133, 302] width 7 height 7
click at [167, 318] on span "Campaign Metrics" at bounding box center [172, 320] width 43 height 5
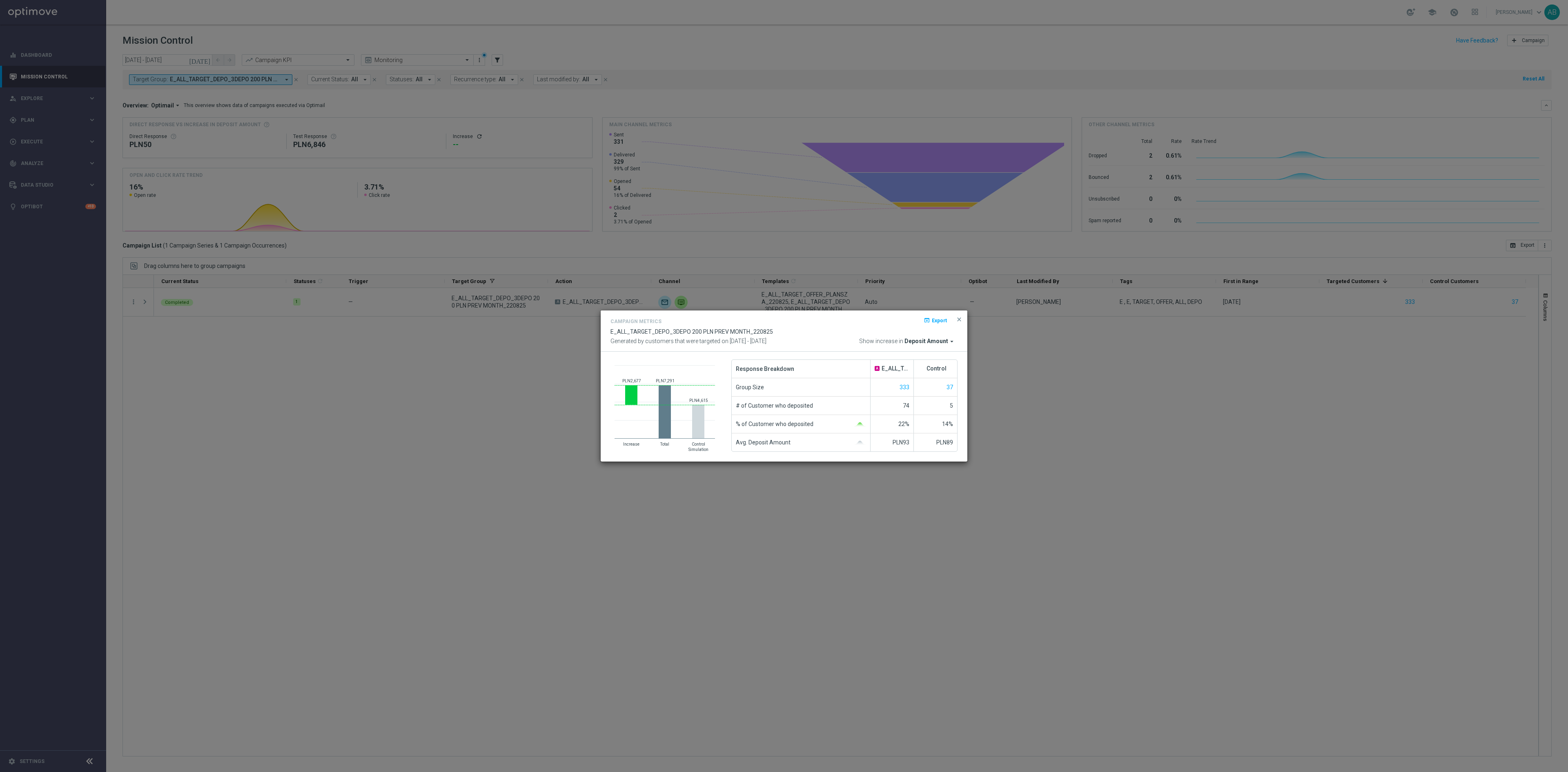
click at [121, 410] on modal-container "Campaign Metrics open_in_browser Export E_ALL_TARGET_DEPO_3DEPO 200 PLN PREV MO…" at bounding box center [784, 386] width 1568 height 772
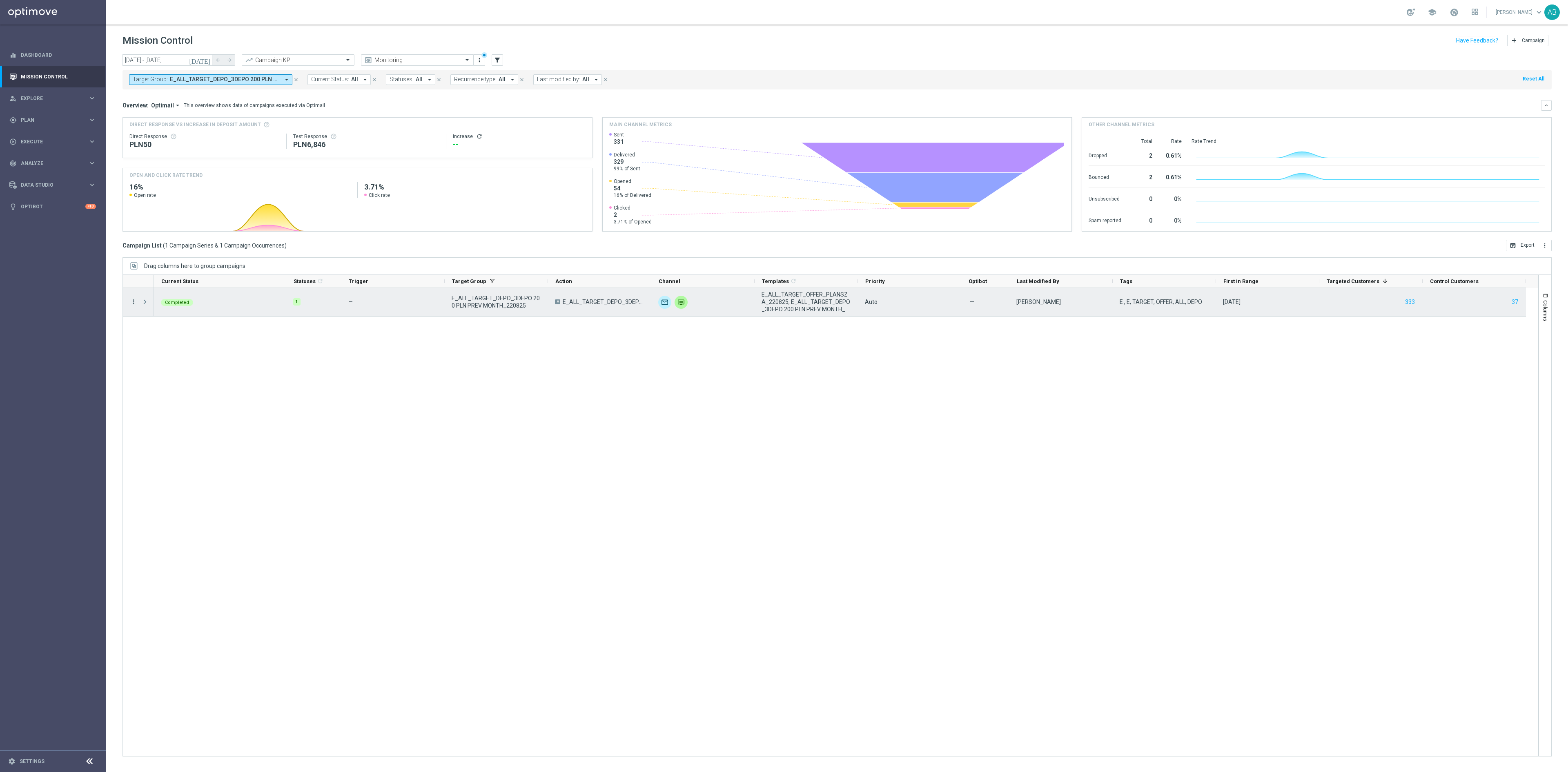
click at [134, 304] on icon "more_vert" at bounding box center [133, 302] width 7 height 7
click at [151, 329] on span "Channel Metrics" at bounding box center [169, 331] width 38 height 5
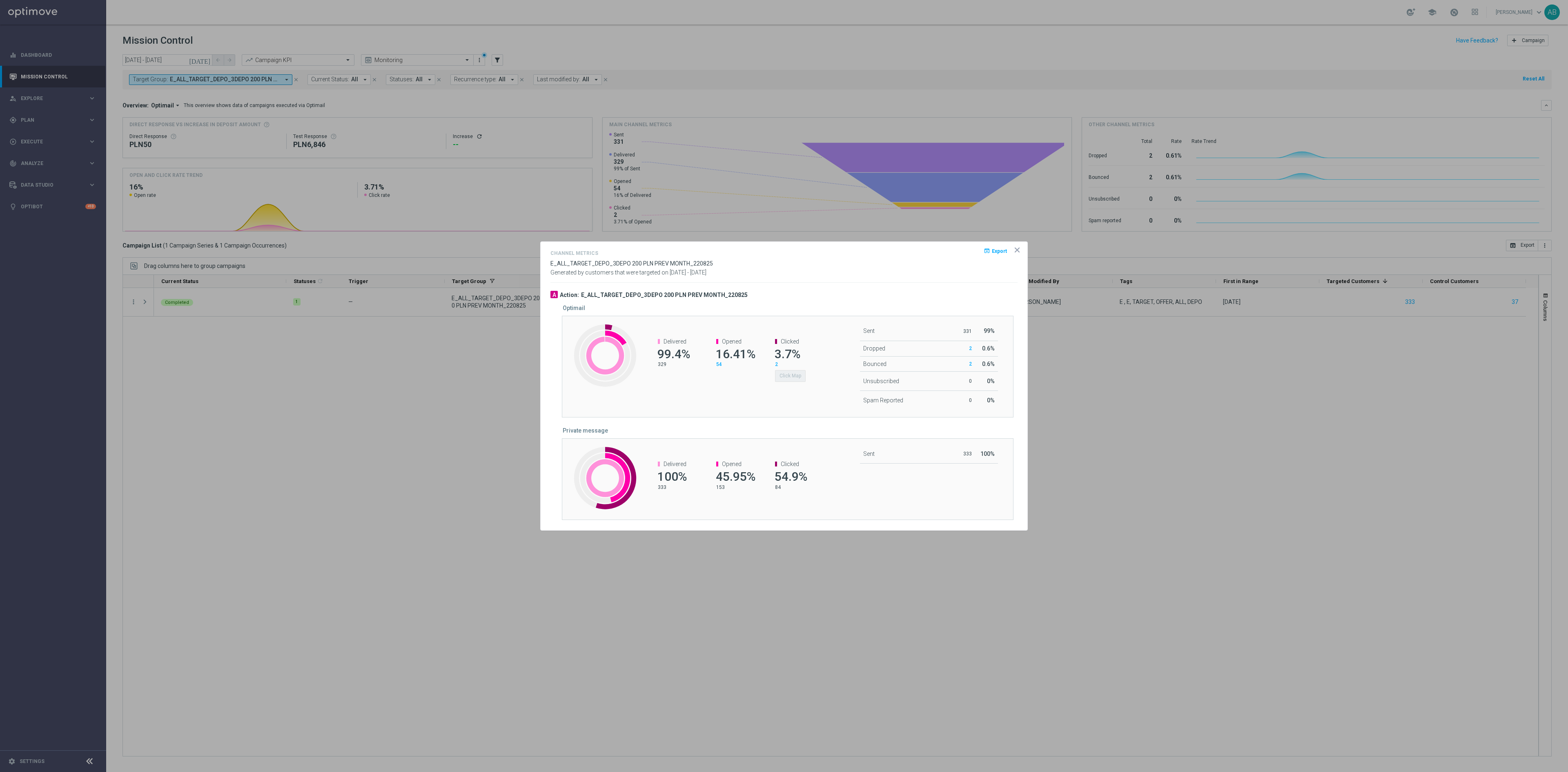
click at [1016, 251] on icon "icon" at bounding box center [1017, 250] width 8 height 8
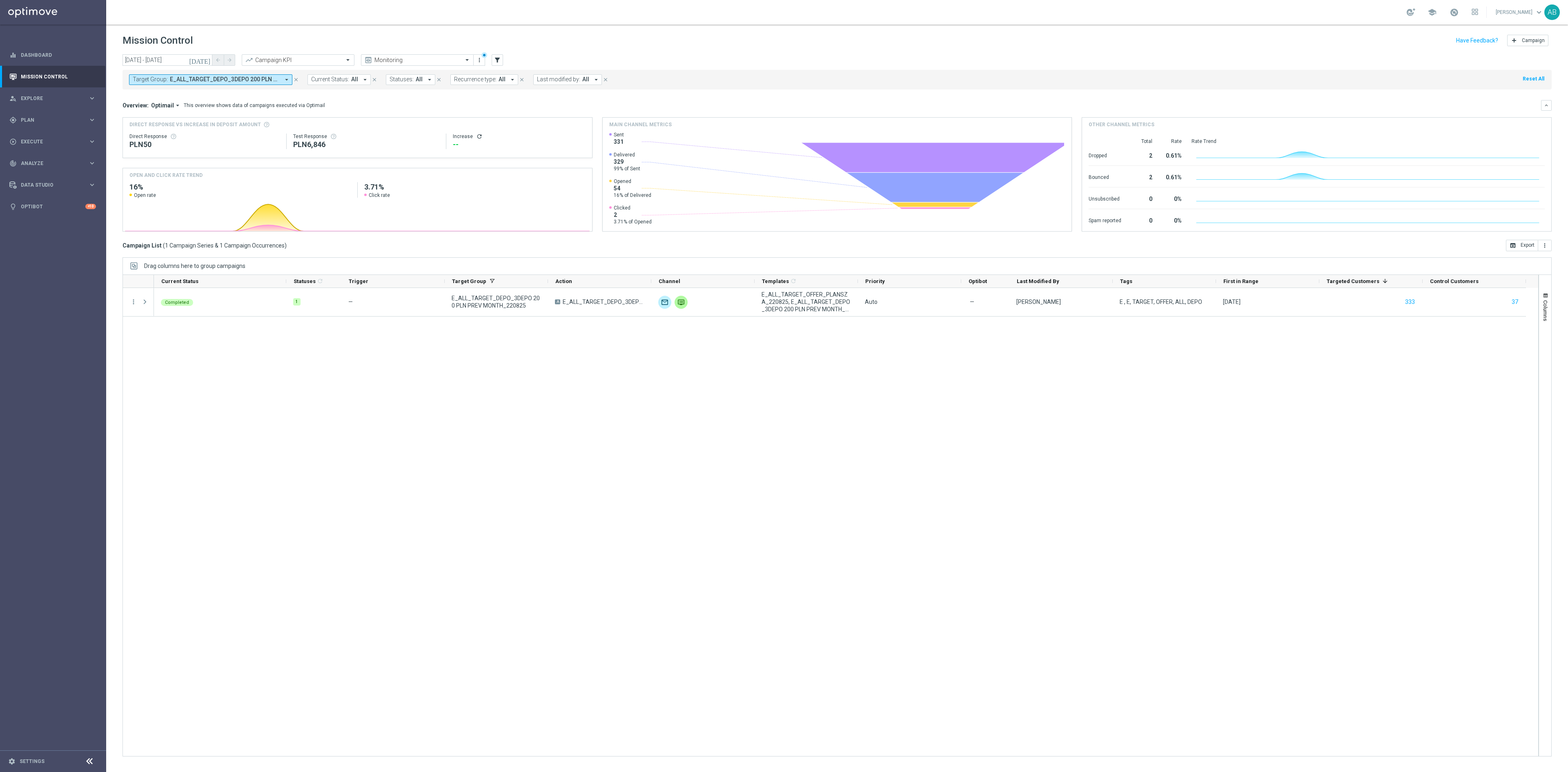
click at [1016, 251] on div "Campaign List ( 1 Campaign Series & 1 Campaign Occurrences ) open_in_browser Ex…" at bounding box center [837, 245] width 1429 height 12
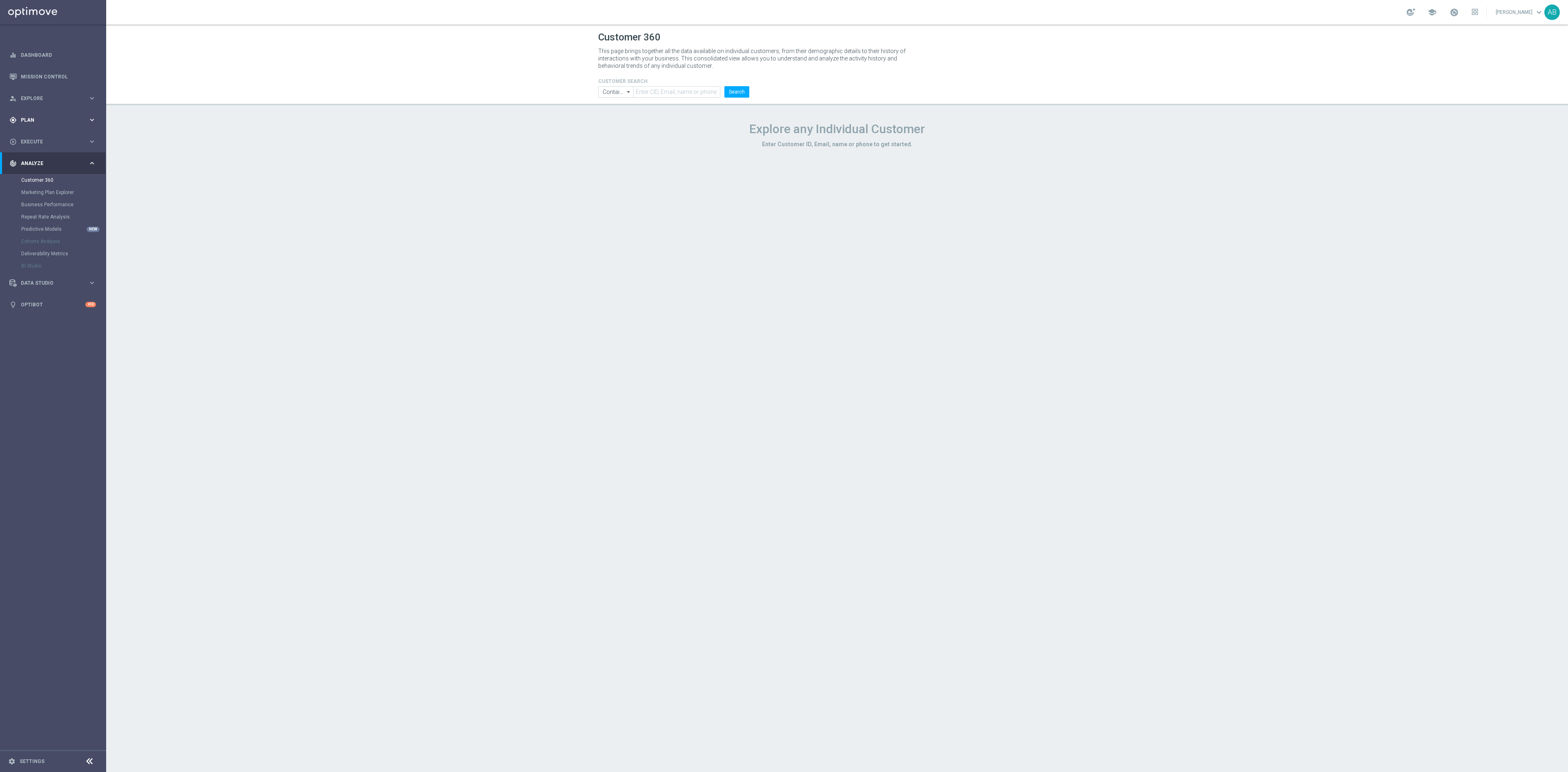
click at [41, 124] on div "gps_fixed Plan keyboard_arrow_right" at bounding box center [52, 120] width 105 height 22
click at [43, 136] on link "Target Groups" at bounding box center [53, 136] width 64 height 7
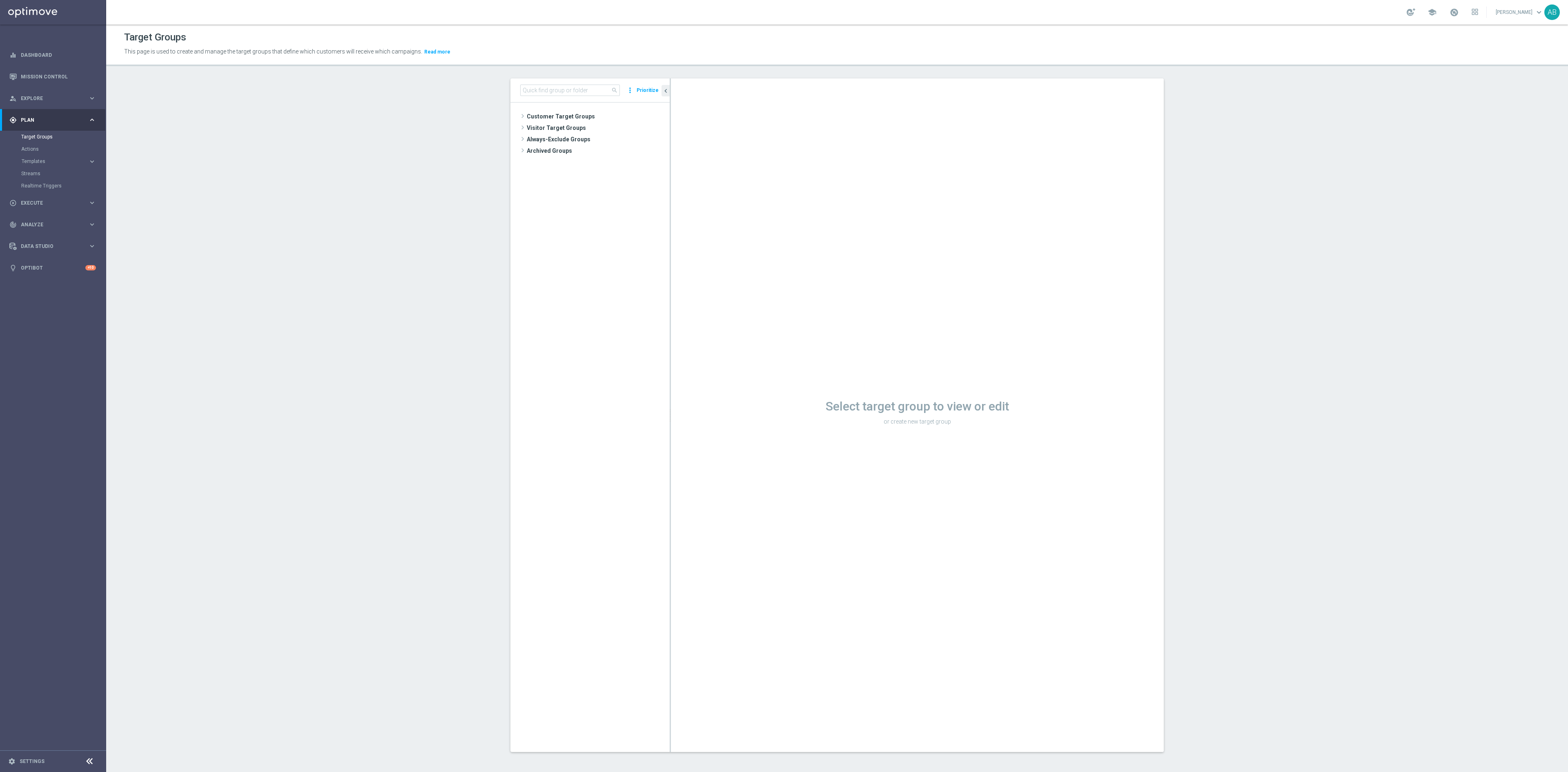
click at [576, 77] on div "Target Groups This page is used to create and manage the target groups that def…" at bounding box center [837, 398] width 1462 height 748
click at [560, 91] on input at bounding box center [570, 90] width 100 height 12
paste input "E_ALL_AUTO_PRODUCT_VF DAY7 NONDEPO_DAILY"
click at [593, 184] on span "E_ALL_AUTO_PRODUCT_VF DAY7 NONDEPO_DAILY" at bounding box center [618, 185] width 67 height 7
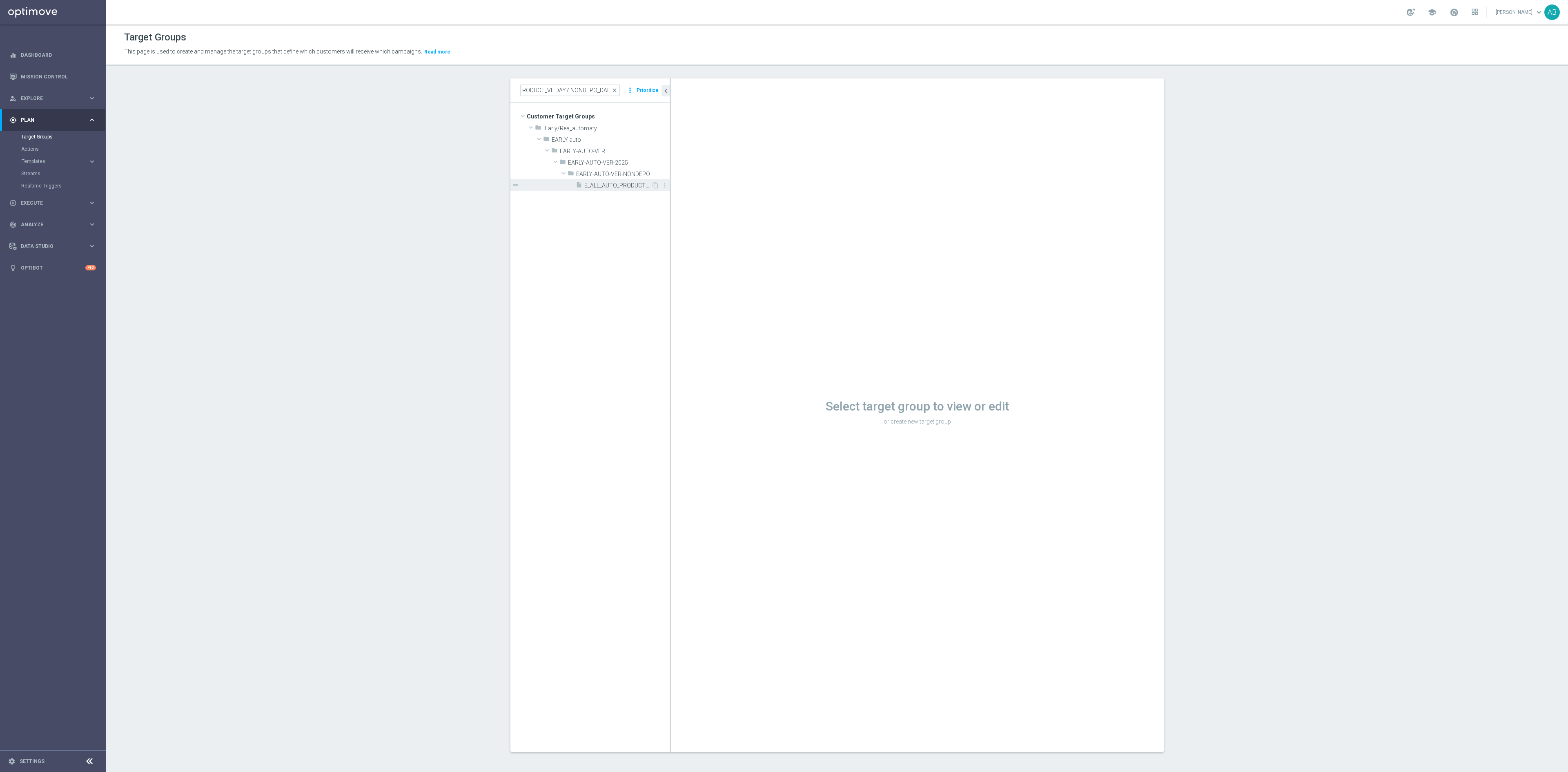
scroll to position [0, 0]
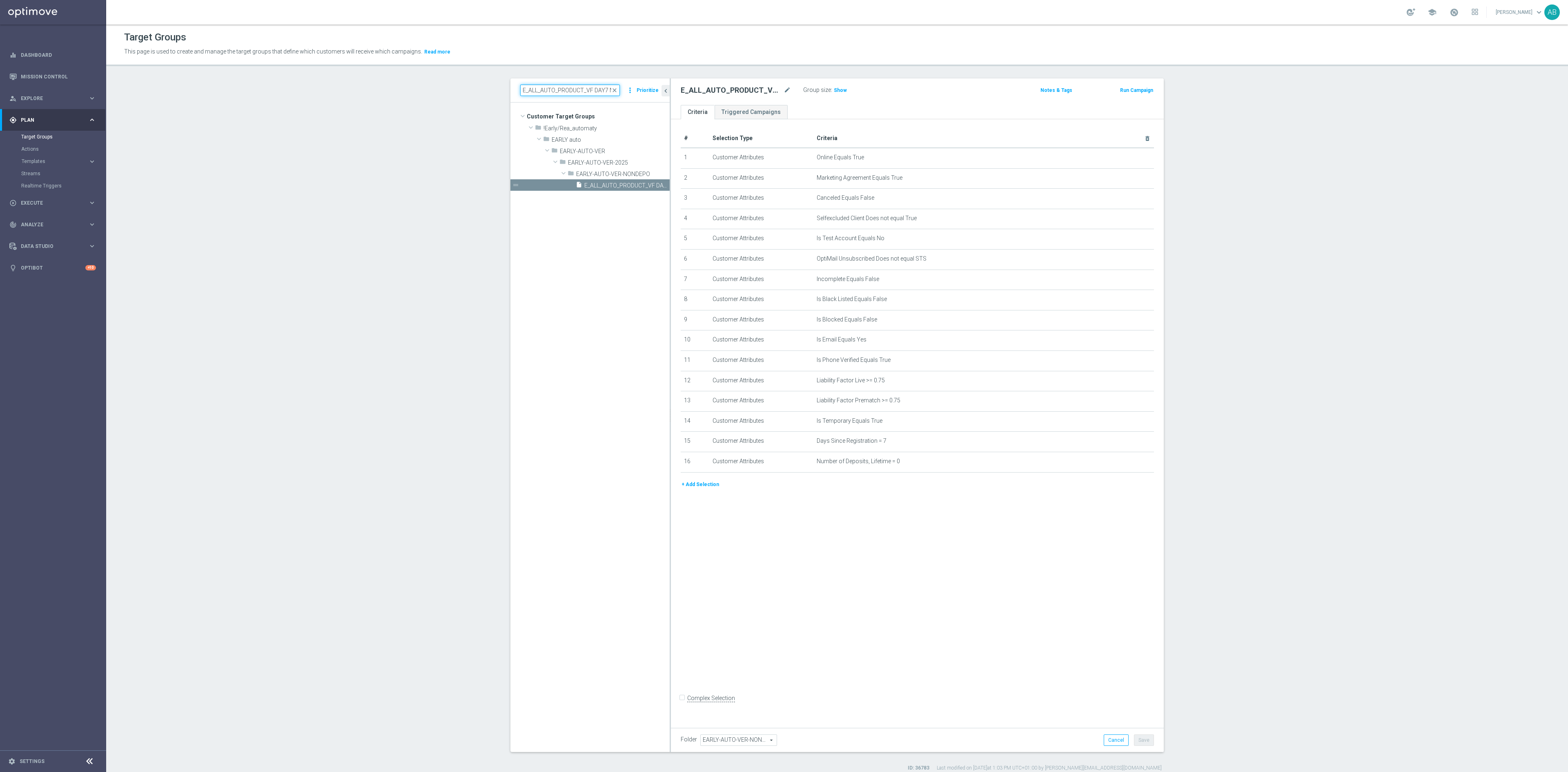
click at [558, 93] on input "E_ALL_AUTO_PRODUCT_VF DAY7 NONDEPO_DAILY" at bounding box center [570, 90] width 100 height 12
paste input "ER 1-DEPO DAY7 POPUP"
click at [572, 83] on div "E_ALL_AUTO_PRODUCT_VER 1-DEPO DAY7 POPUP_DAILY close more_vert Prioritize" at bounding box center [590, 91] width 159 height 24
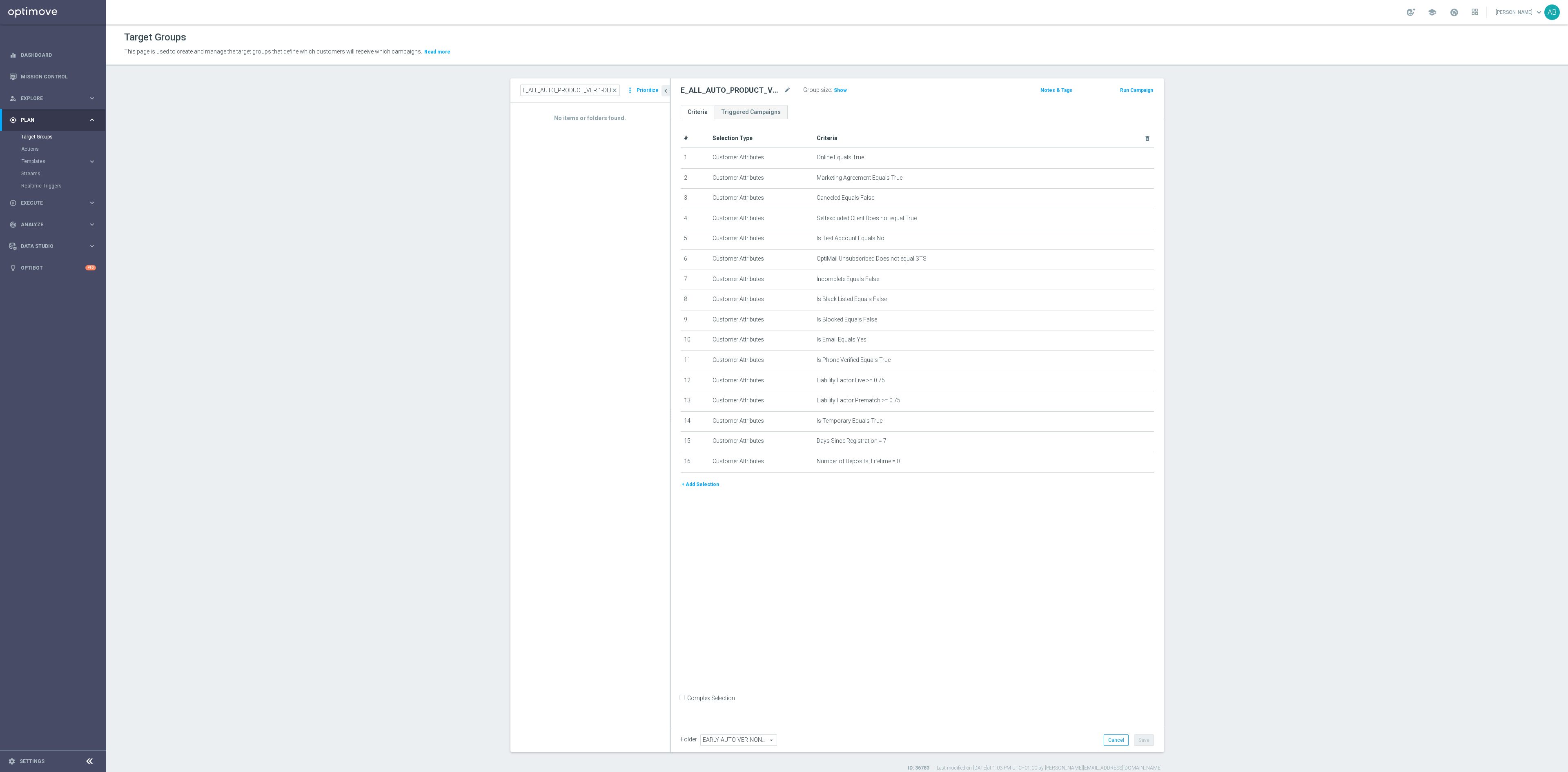
click at [572, 83] on div "E_ALL_AUTO_PRODUCT_VER 1-DEPO DAY7 POPUP_DAILY close more_vert Prioritize" at bounding box center [590, 91] width 159 height 24
click at [559, 97] on div "E_ALL_AUTO_PRODUCT_VER 1-DEPO DAY7 POPUP_DAILY close more_vert Prioritize" at bounding box center [590, 91] width 159 height 24
click at [565, 93] on input "E_ALL_AUTO_PRODUCT_VER 1-DEPO DAY7 POPUP_DAILY" at bounding box center [570, 90] width 100 height 12
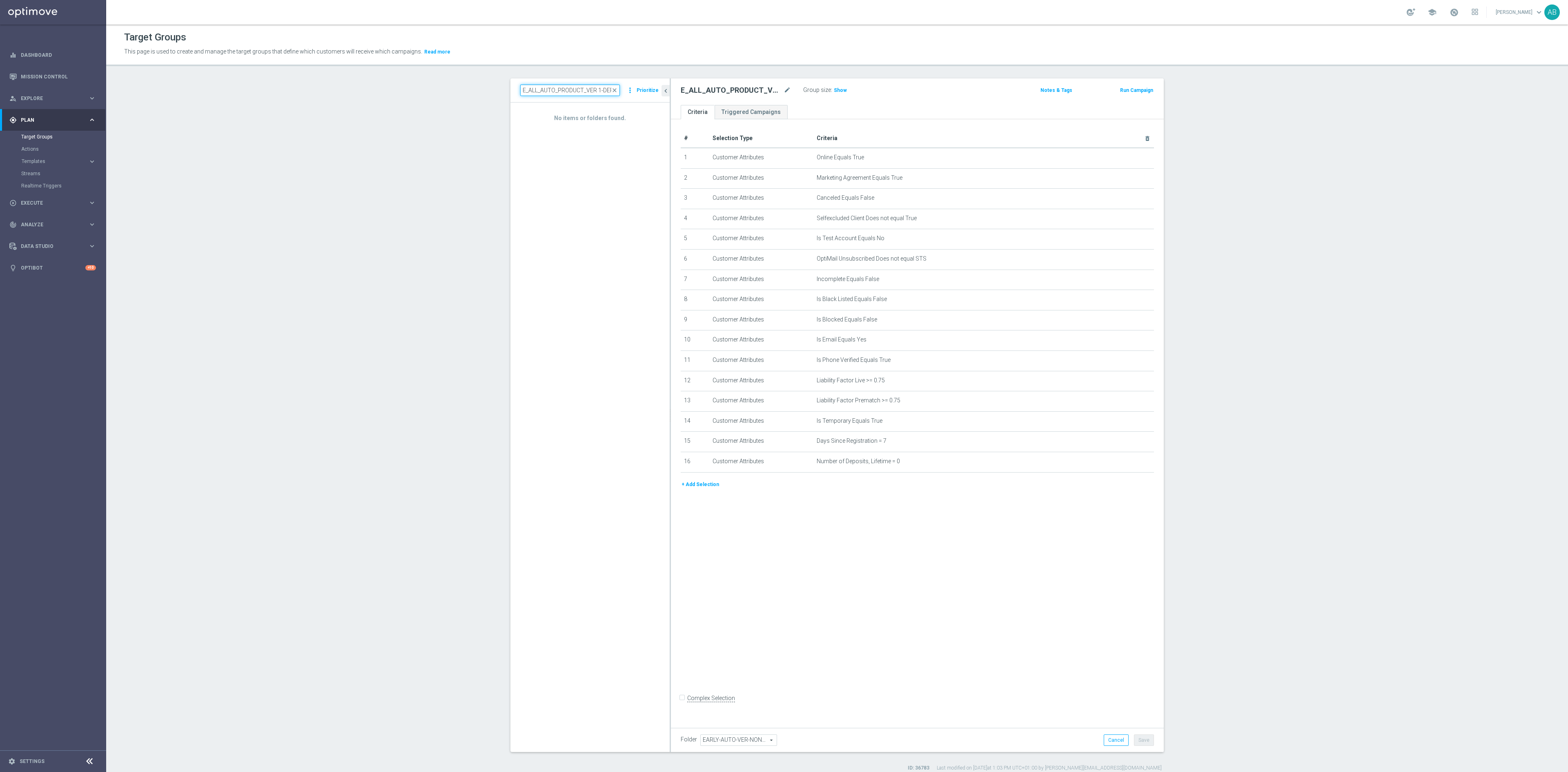
click at [565, 93] on input "E_ALL_AUTO_PRODUCT_VER 1-DEPO DAY7 POPUP_DAILY" at bounding box center [570, 90] width 100 height 12
paste input "NH"
type input "E_NH_AUTO_PRODUCT_VER 1-DEPO DAY7 POPUP_DAILY"
click at [587, 178] on span "E_NH_AUTO_PRODUCT_VER 1-DEPO DAY7 POPUP_DAILY" at bounding box center [614, 174] width 75 height 7
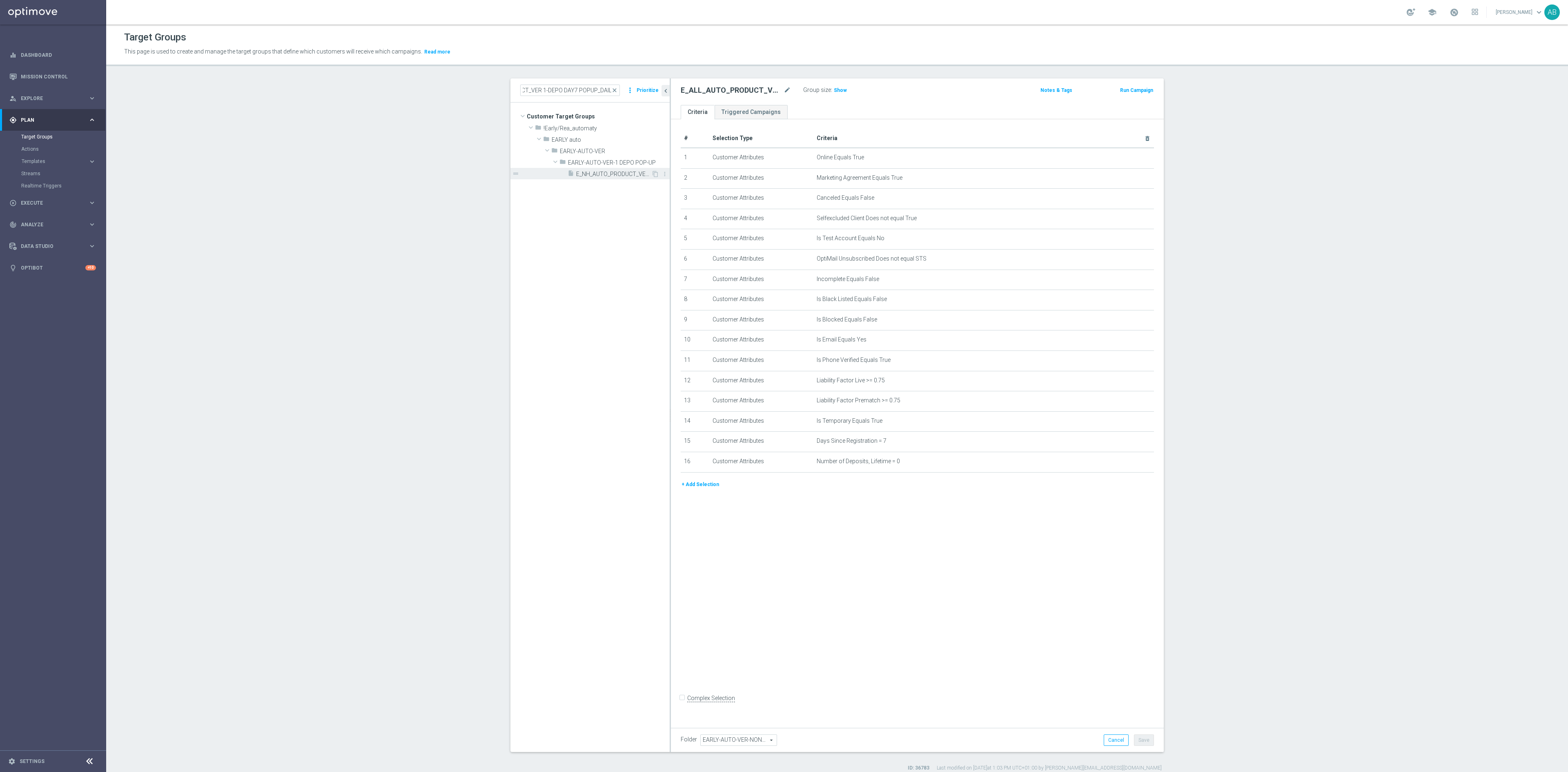
scroll to position [0, 0]
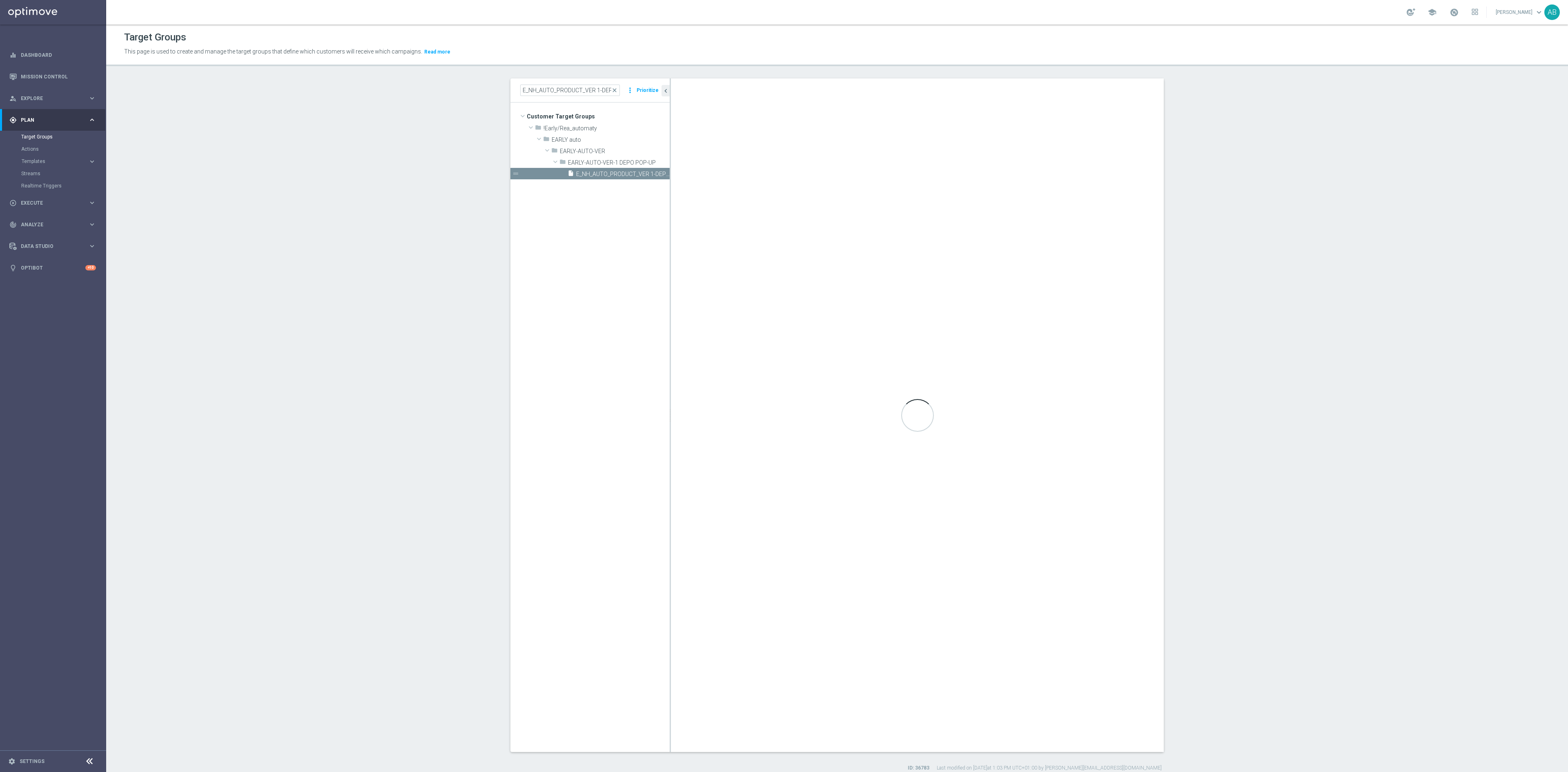
type input "EARLY-AUTO-VER-1 DEPO POP-UP"
